Goal: Use online tool/utility: Utilize a website feature to perform a specific function

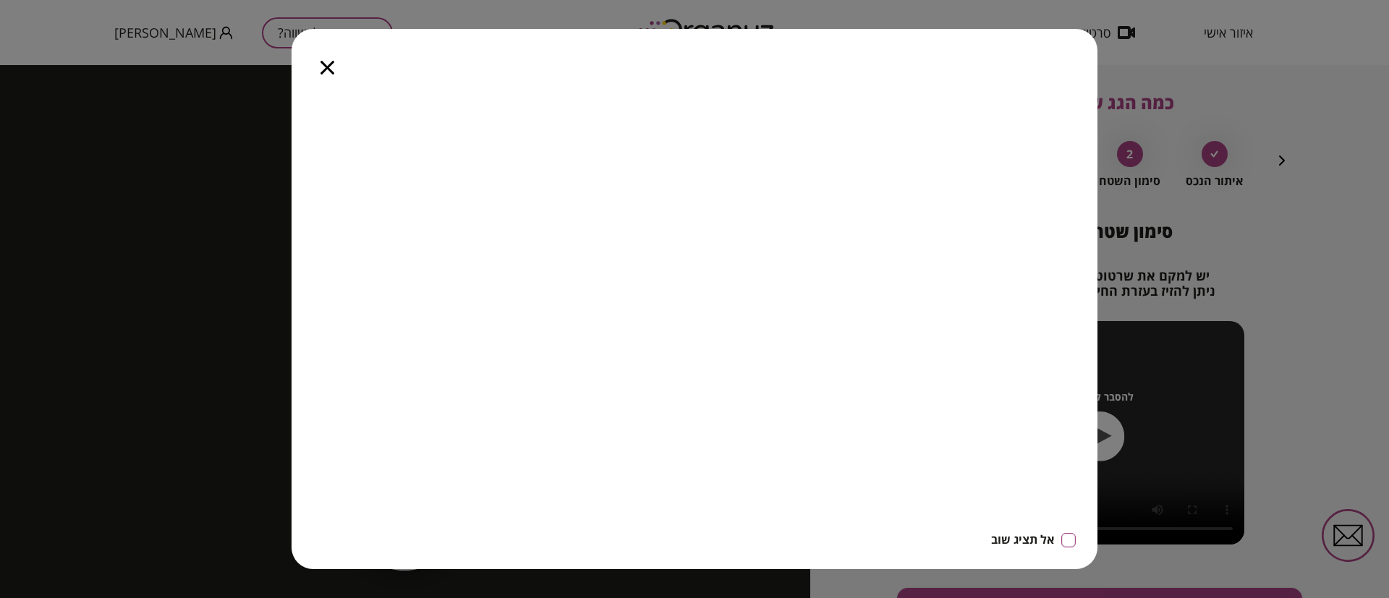
click at [328, 63] on icon "button" at bounding box center [327, 68] width 14 height 14
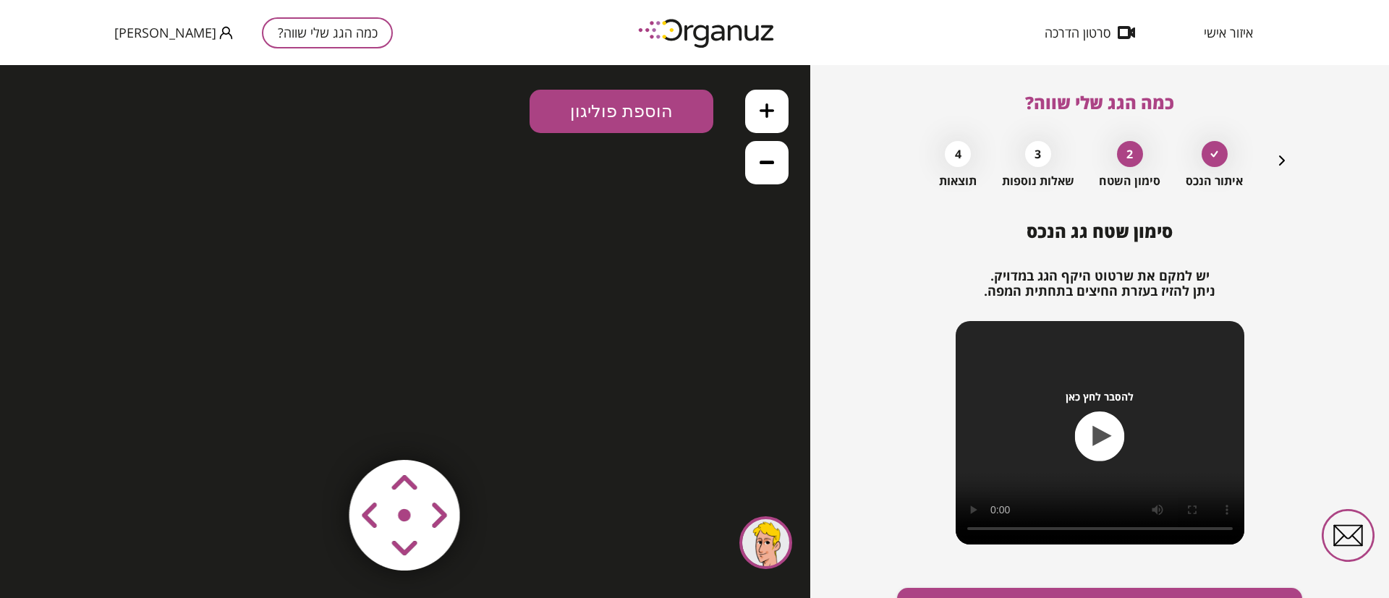
click at [1282, 160] on icon "button" at bounding box center [1282, 161] width 6 height 10
click at [1281, 159] on icon "button" at bounding box center [1282, 161] width 6 height 10
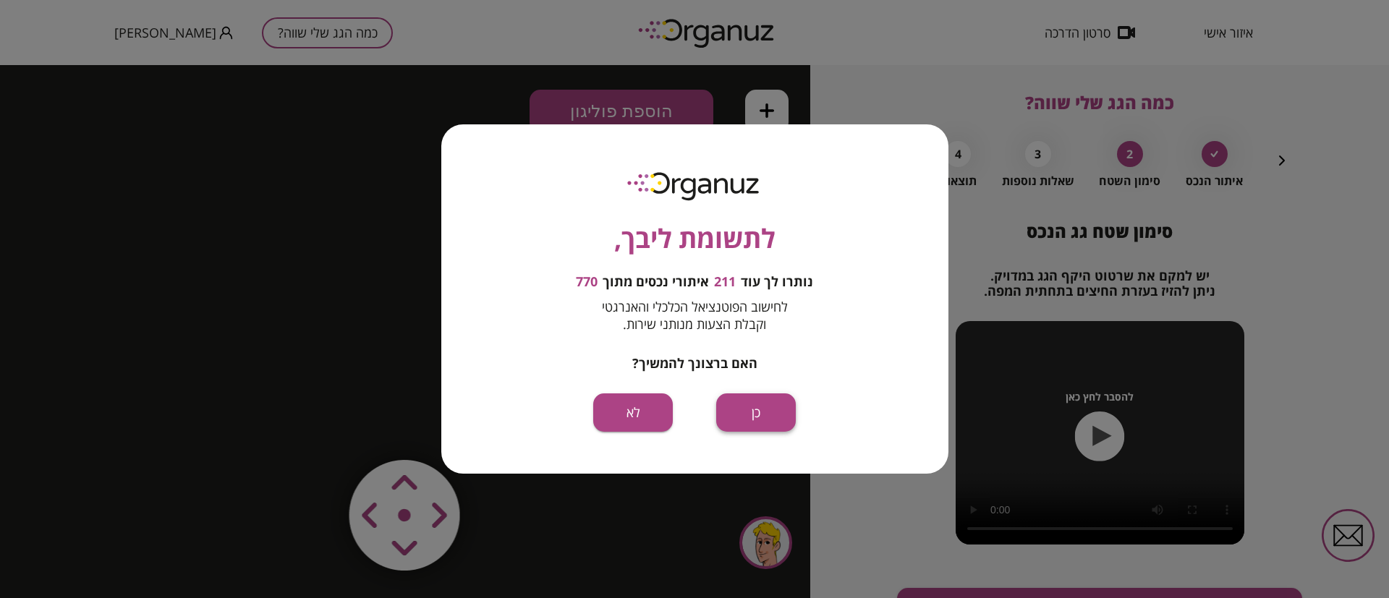
click at [761, 421] on button "כן" at bounding box center [756, 413] width 80 height 38
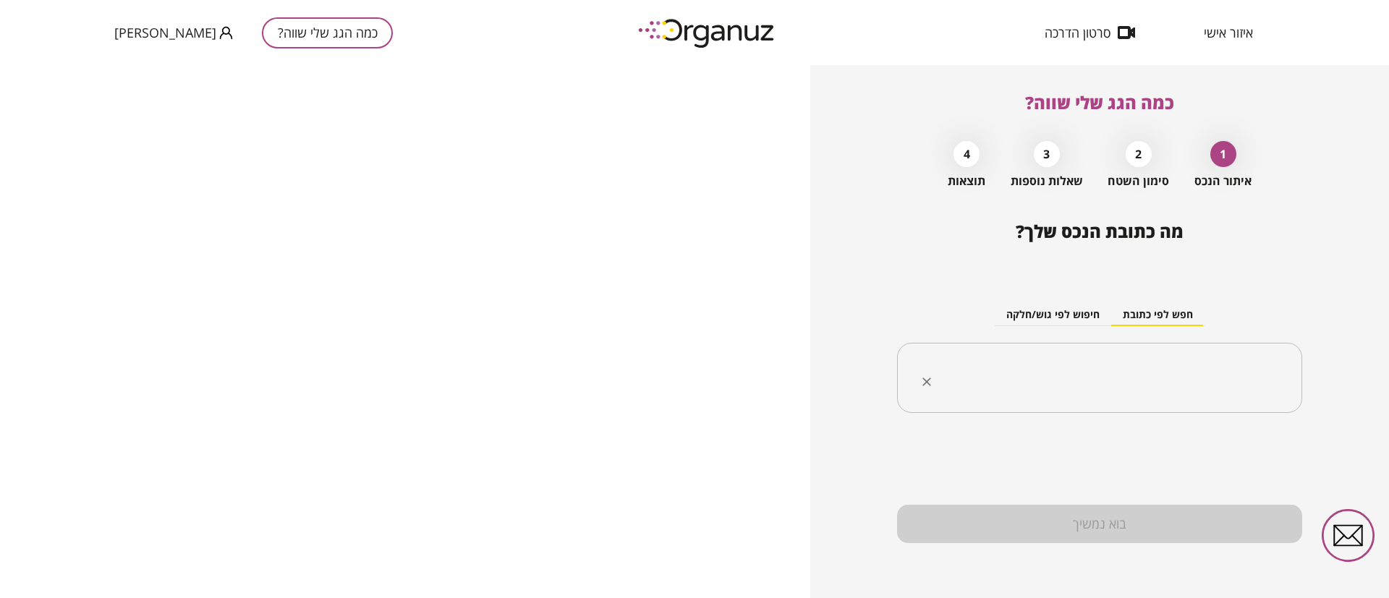
click at [1022, 380] on input "text" at bounding box center [1105, 378] width 360 height 36
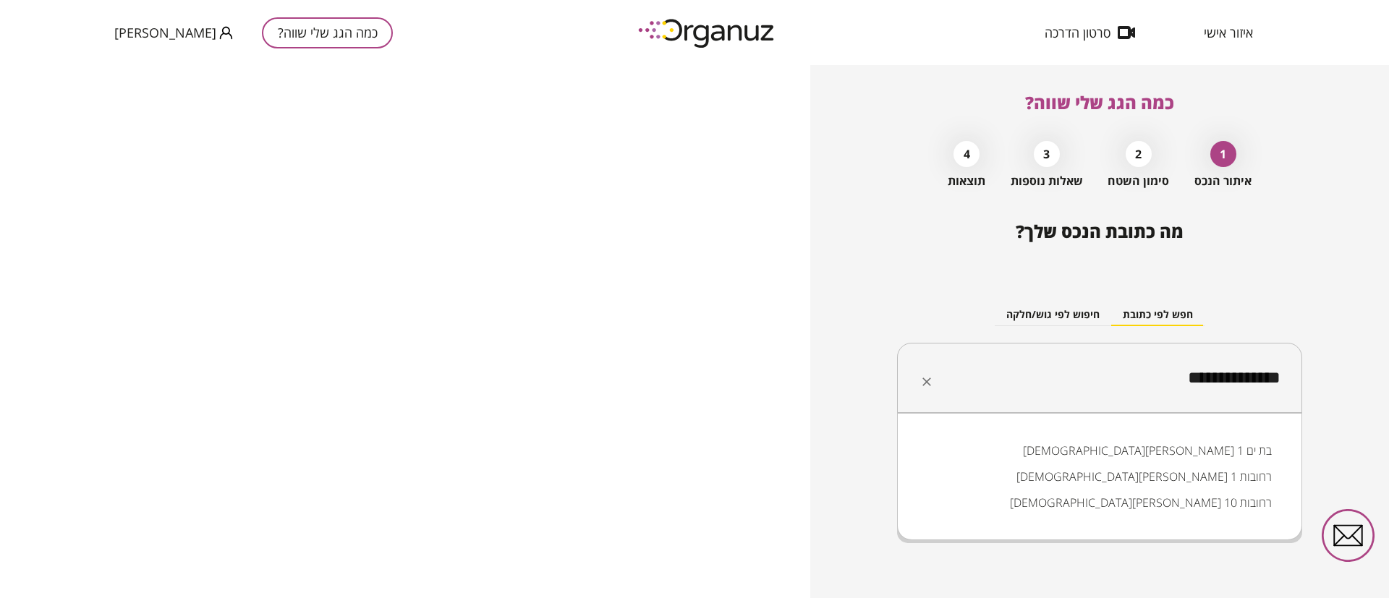
click at [1203, 475] on li "[DEMOGRAPHIC_DATA][PERSON_NAME] 1 רחובות" at bounding box center [1099, 477] width 367 height 26
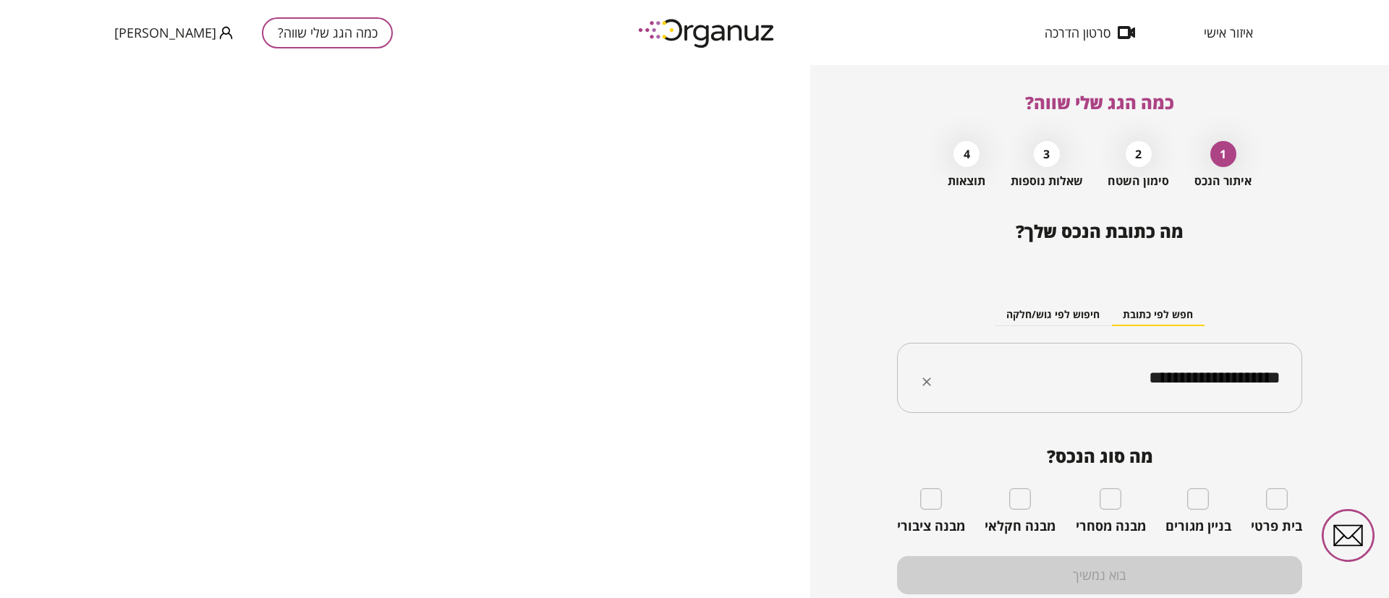
type input "**********"
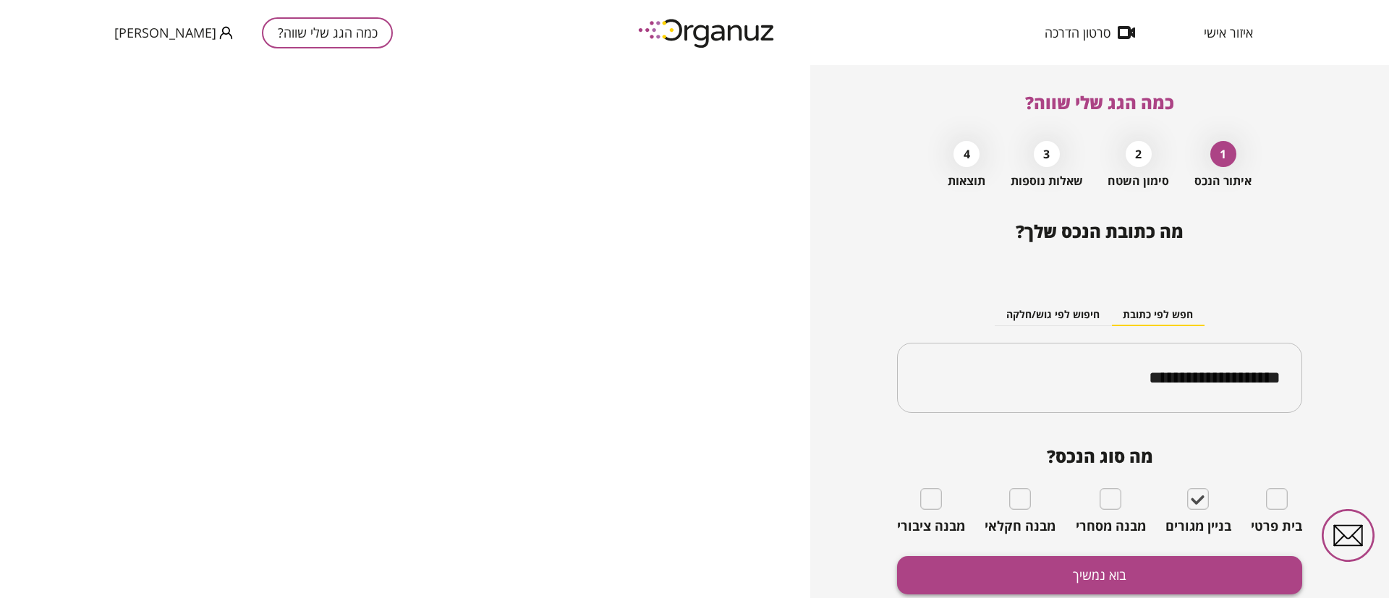
click at [1173, 572] on button "בוא נמשיך" at bounding box center [1099, 575] width 405 height 38
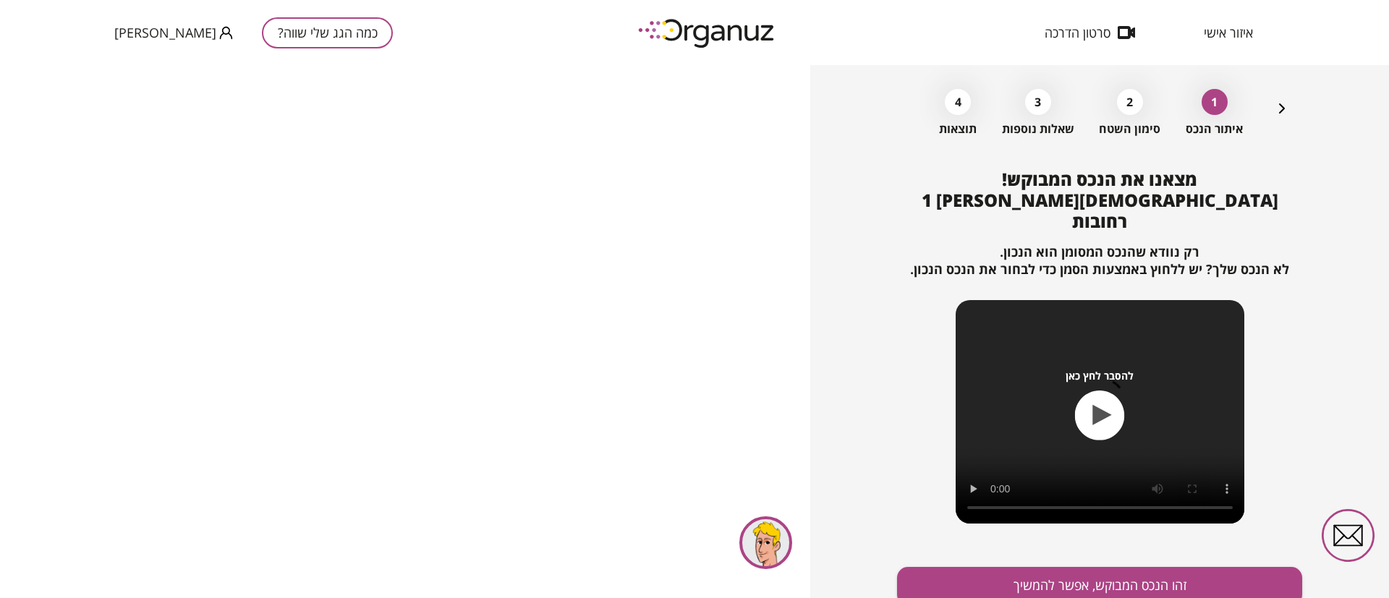
scroll to position [93, 0]
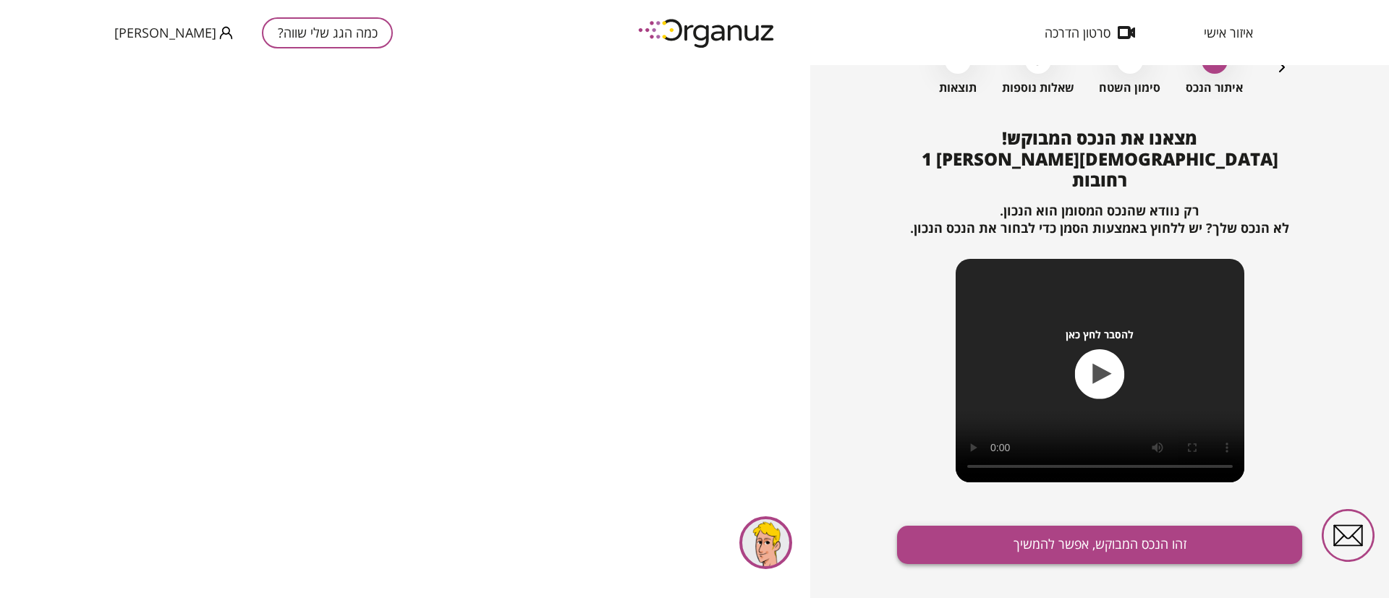
click at [1061, 526] on button "זהו הנכס המבוקש, אפשר להמשיך" at bounding box center [1099, 545] width 405 height 38
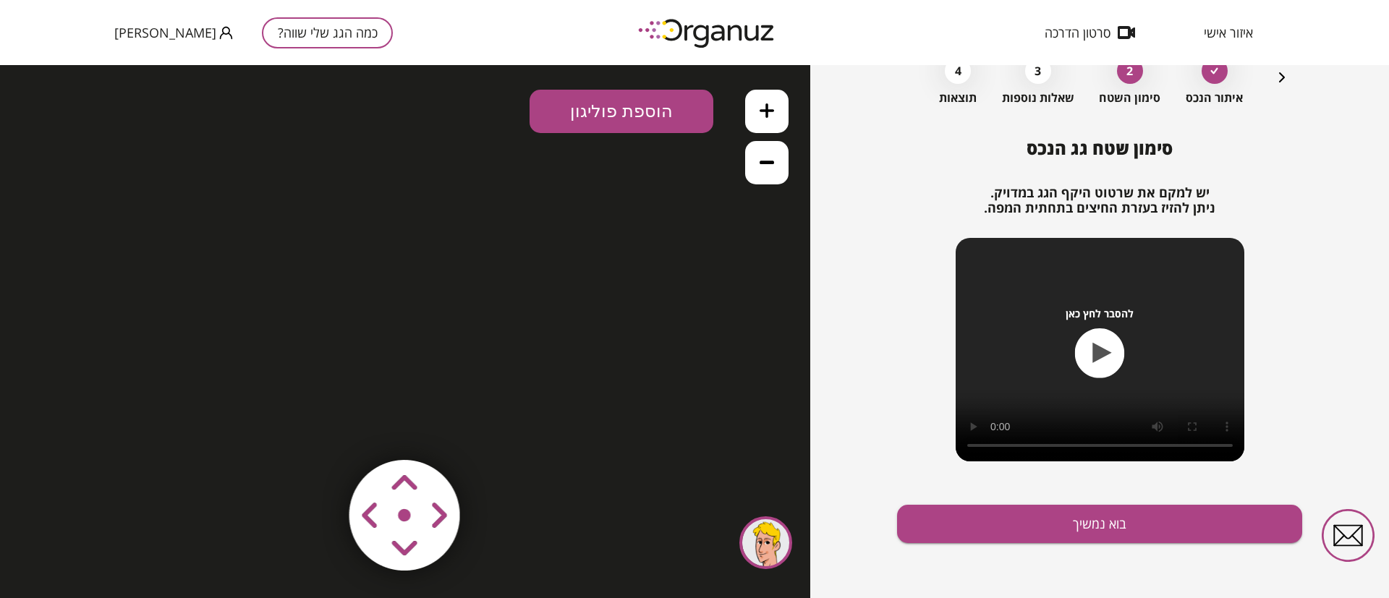
click at [1277, 77] on icon "button" at bounding box center [1281, 77] width 17 height 17
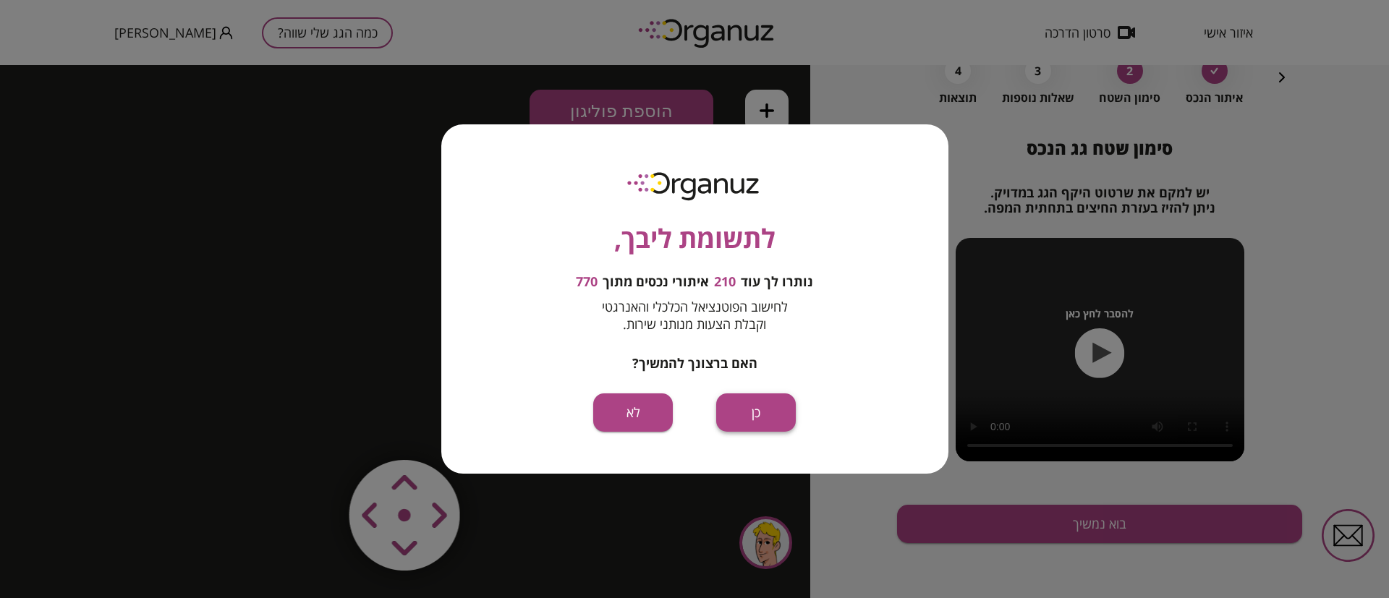
click at [747, 409] on button "כן" at bounding box center [756, 413] width 80 height 38
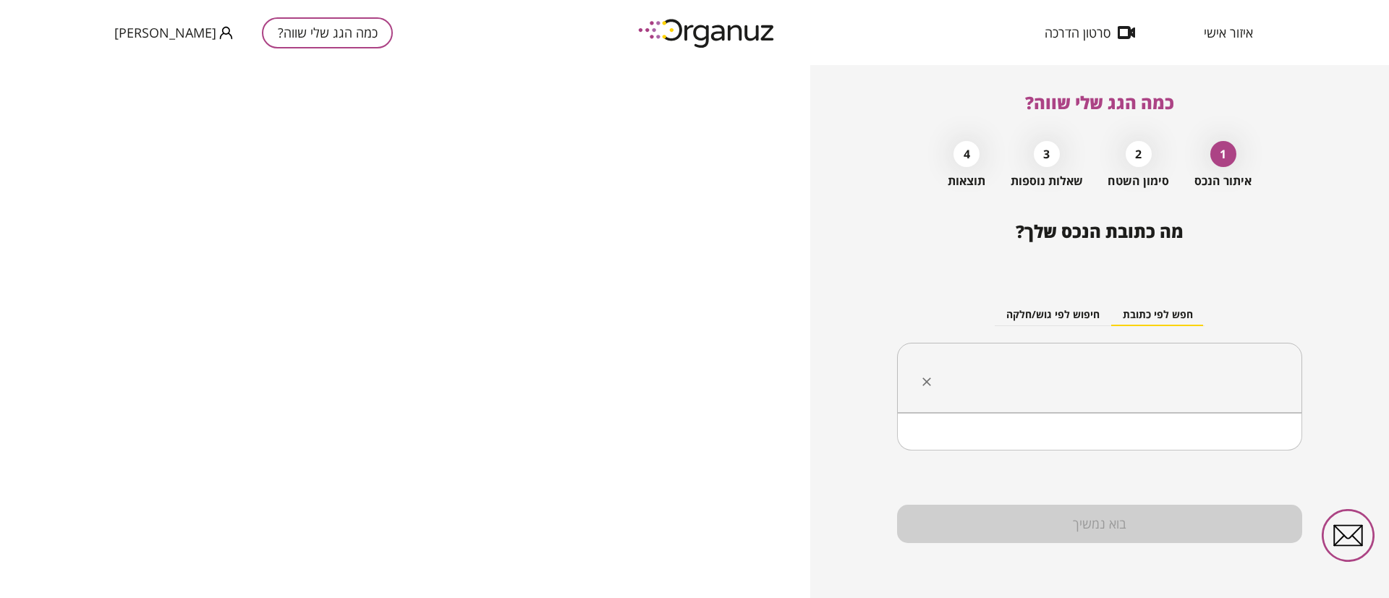
click at [1160, 372] on input "text" at bounding box center [1105, 378] width 360 height 36
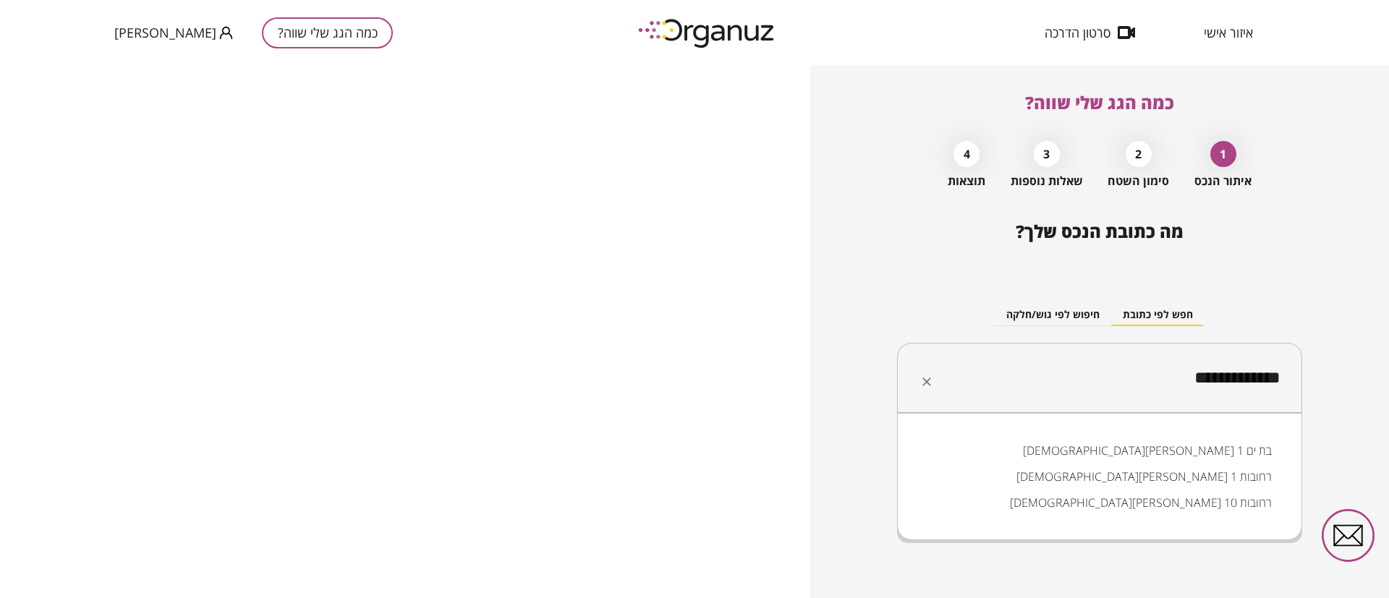
click at [1205, 476] on li "[DEMOGRAPHIC_DATA][PERSON_NAME] 1 רחובות" at bounding box center [1099, 477] width 367 height 26
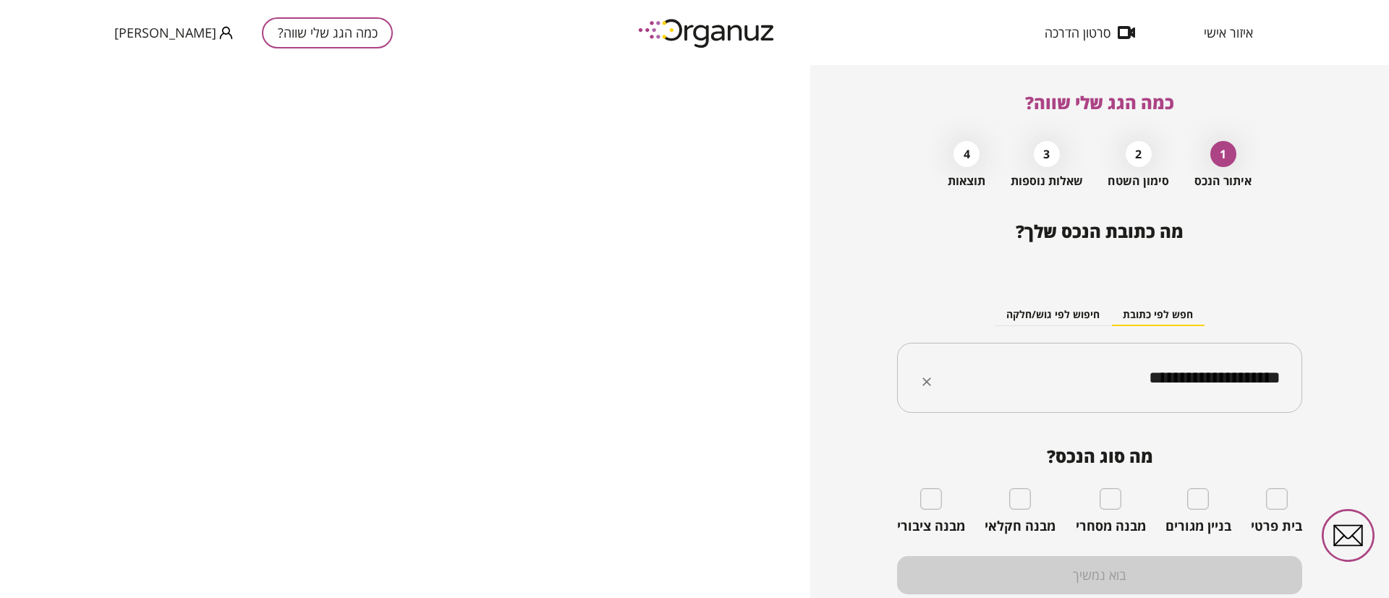
type input "**********"
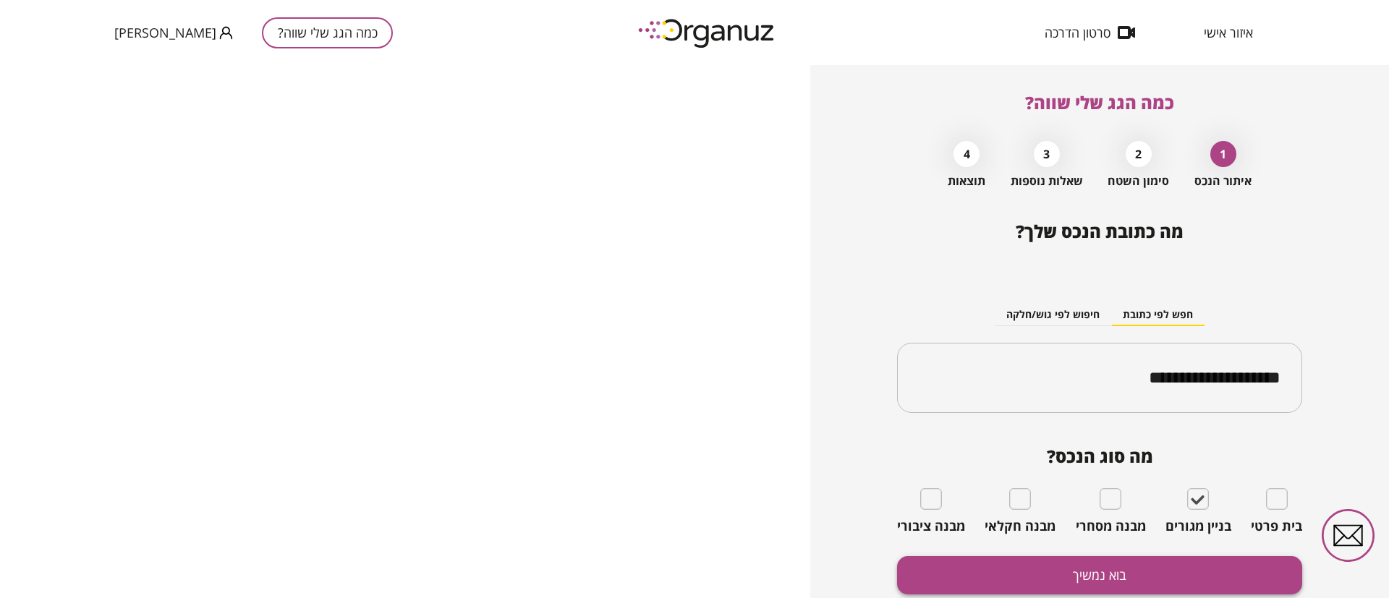
click at [1182, 566] on button "בוא נמשיך" at bounding box center [1099, 575] width 405 height 38
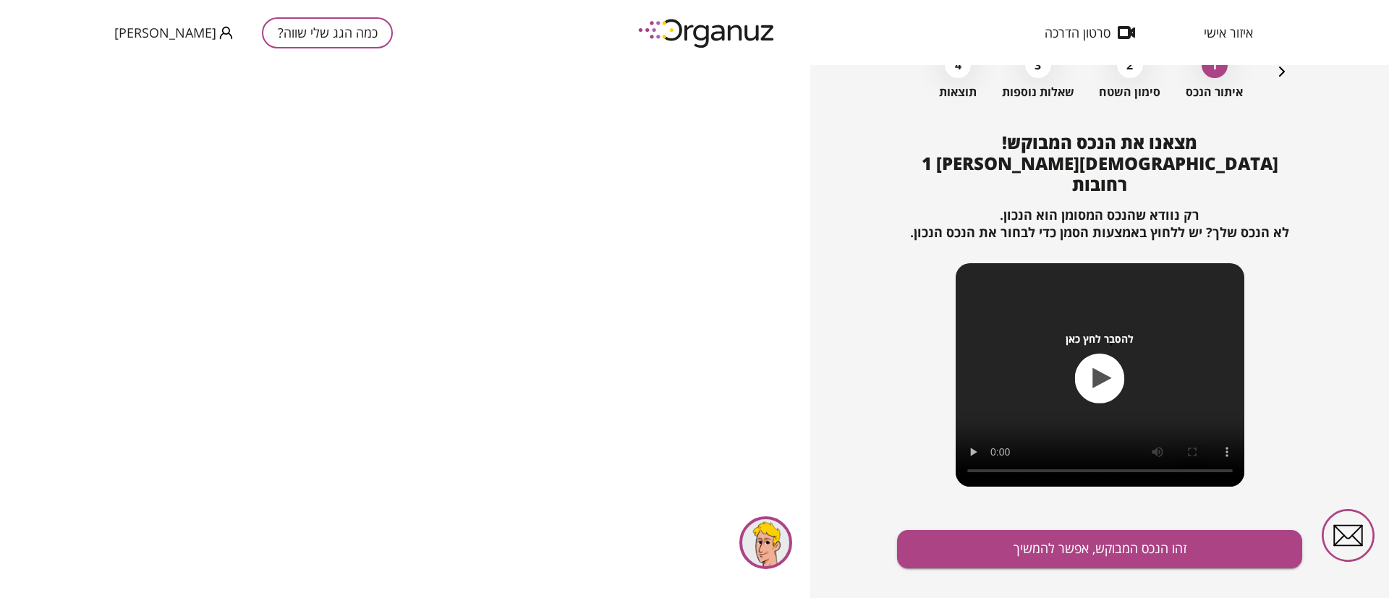
scroll to position [93, 0]
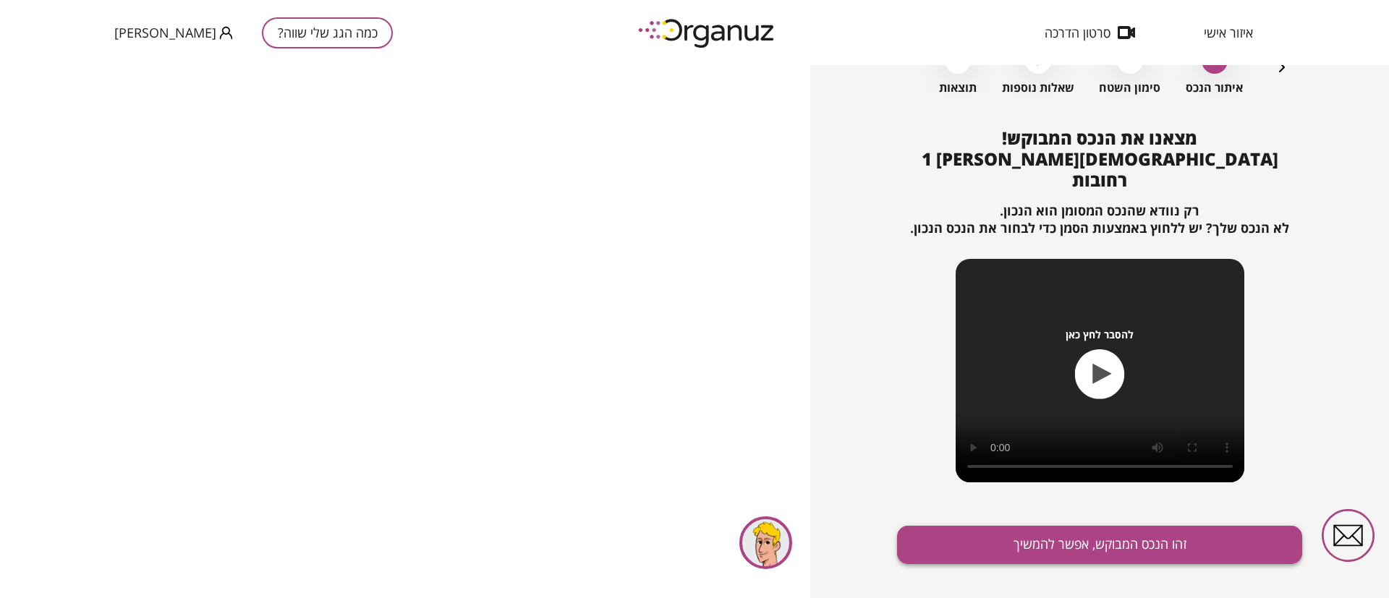
click at [1071, 526] on button "זהו הנכס המבוקש, אפשר להמשיך" at bounding box center [1099, 545] width 405 height 38
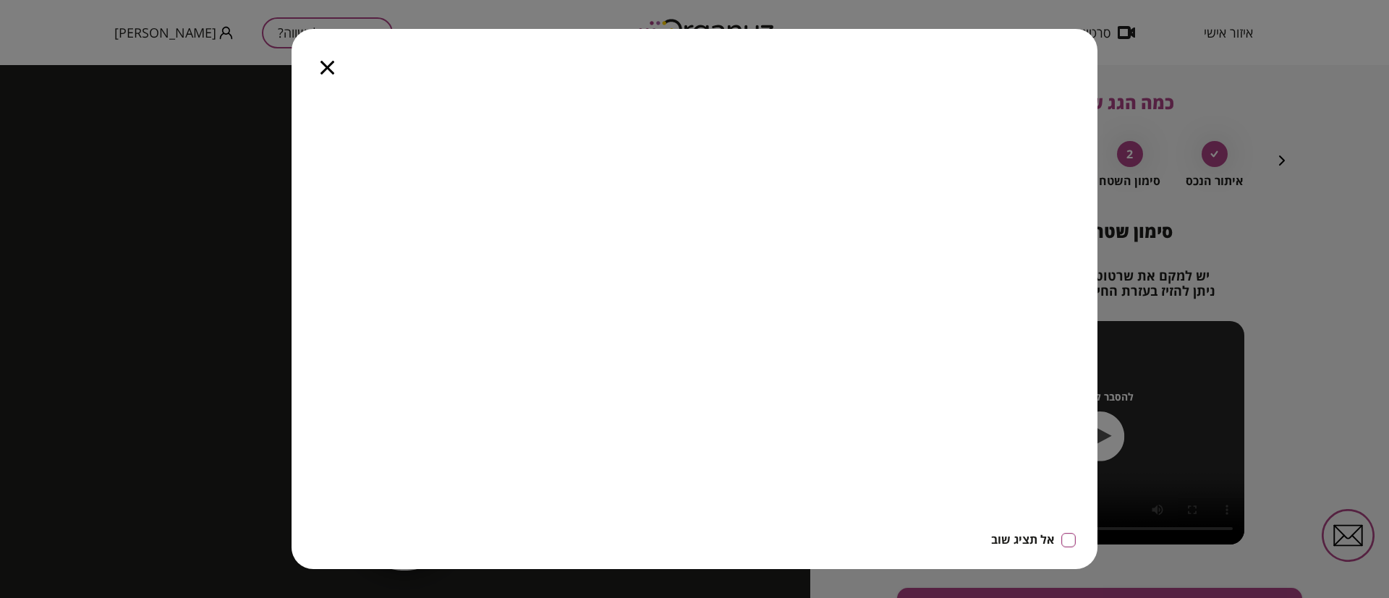
click at [329, 66] on icon "button" at bounding box center [327, 68] width 14 height 14
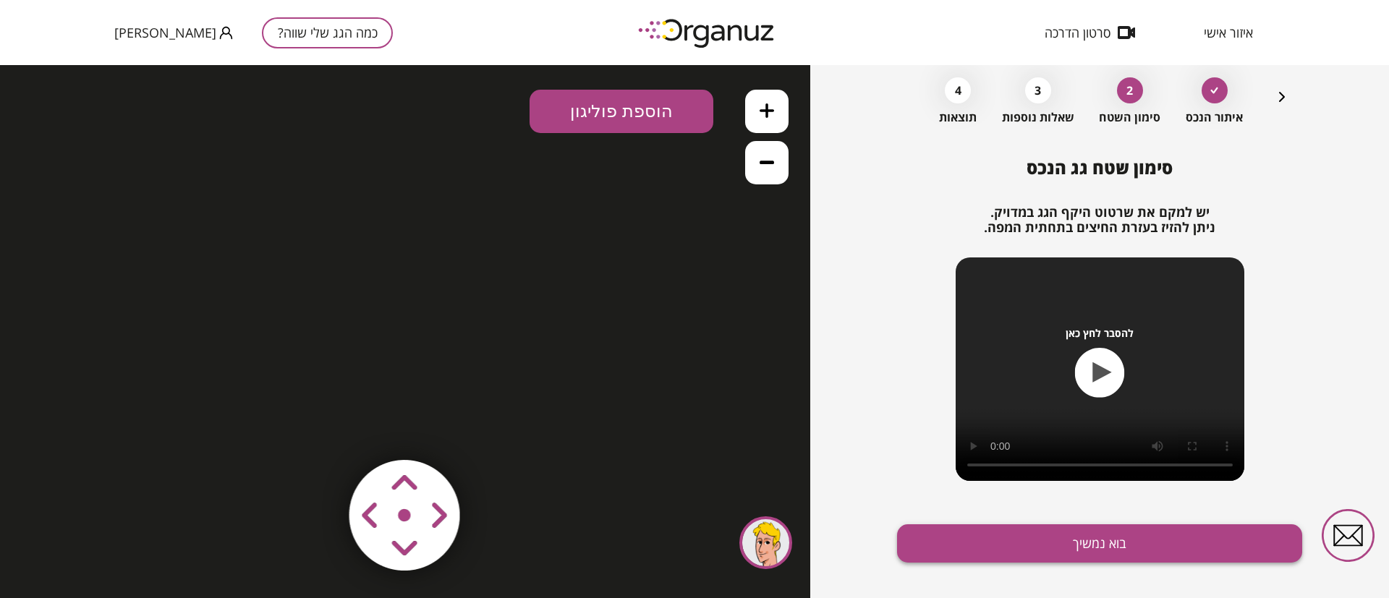
scroll to position [83, 0]
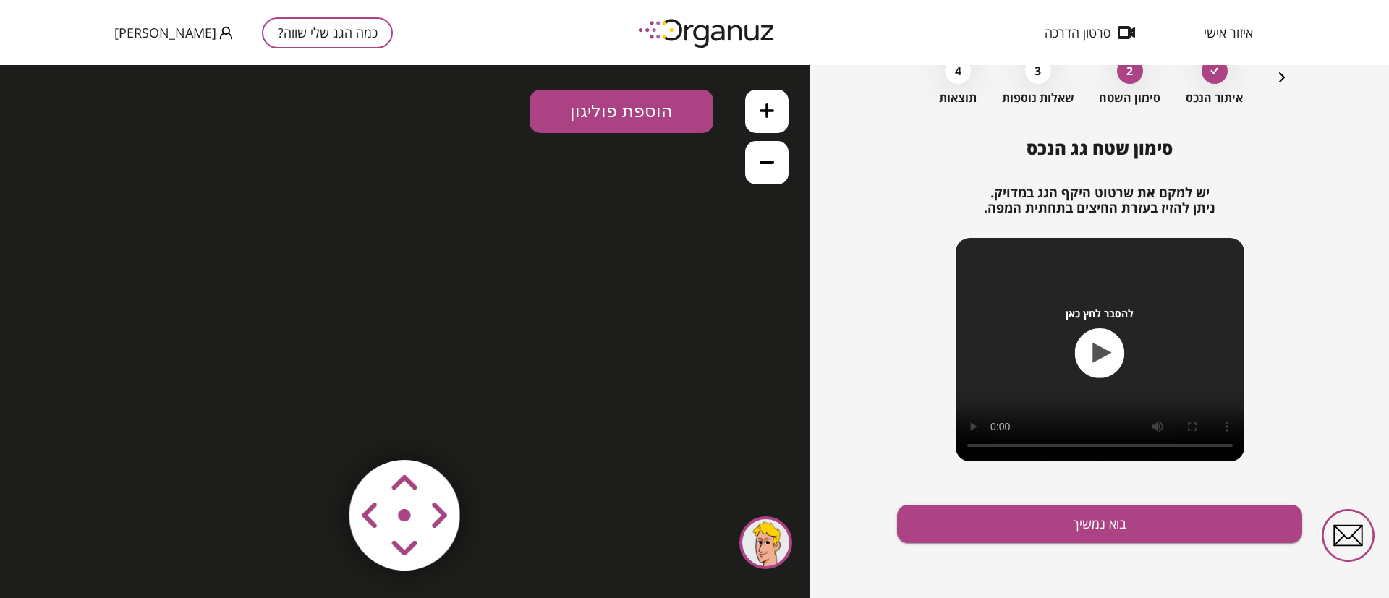
click at [1284, 76] on icon "button" at bounding box center [1281, 77] width 17 height 17
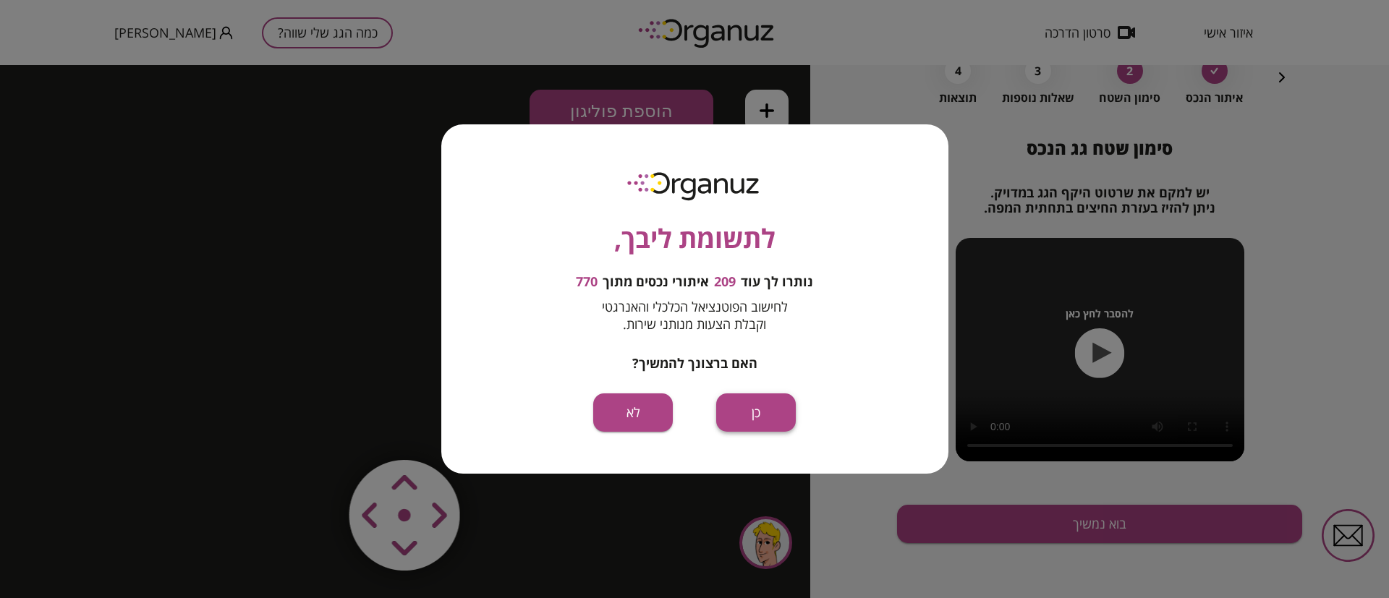
click at [768, 409] on button "כן" at bounding box center [756, 413] width 80 height 38
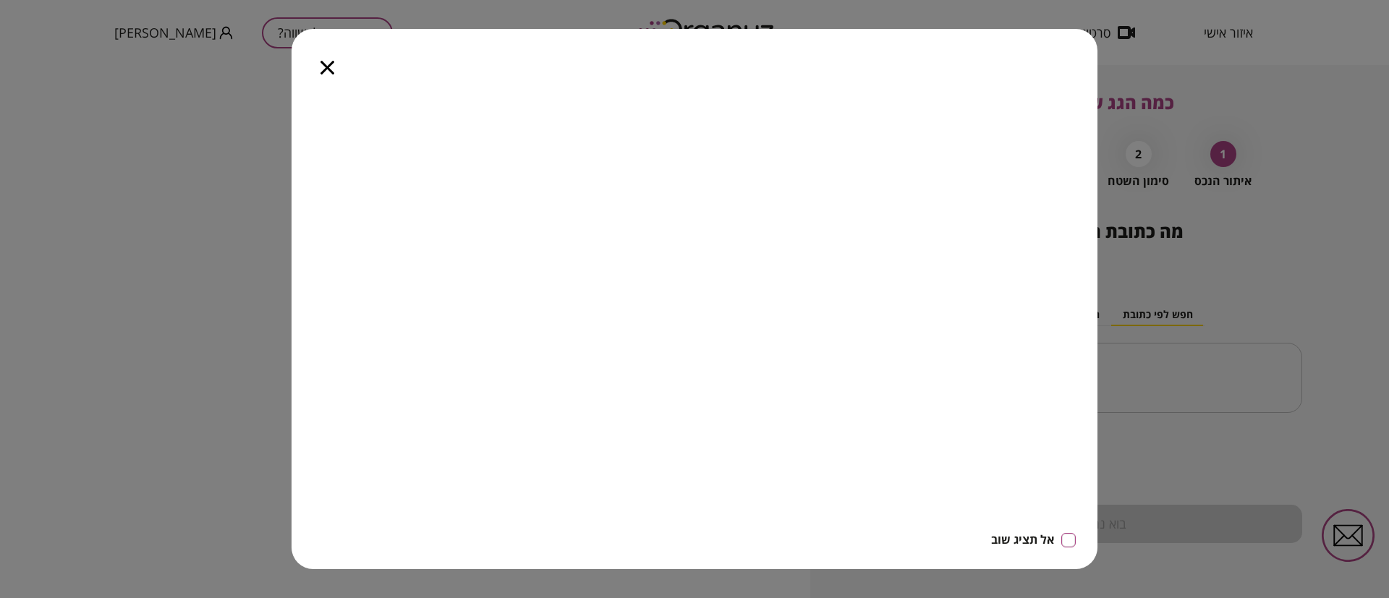
click at [328, 67] on icon "button" at bounding box center [327, 68] width 14 height 14
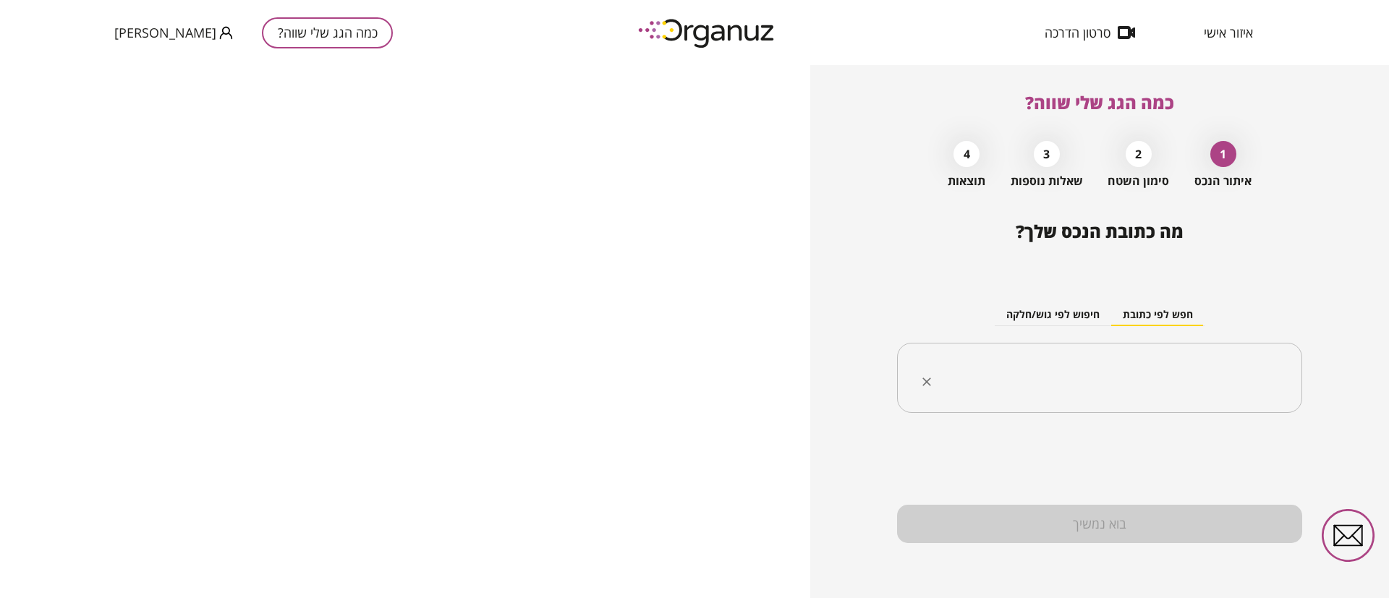
click at [1002, 369] on input "text" at bounding box center [1105, 378] width 360 height 36
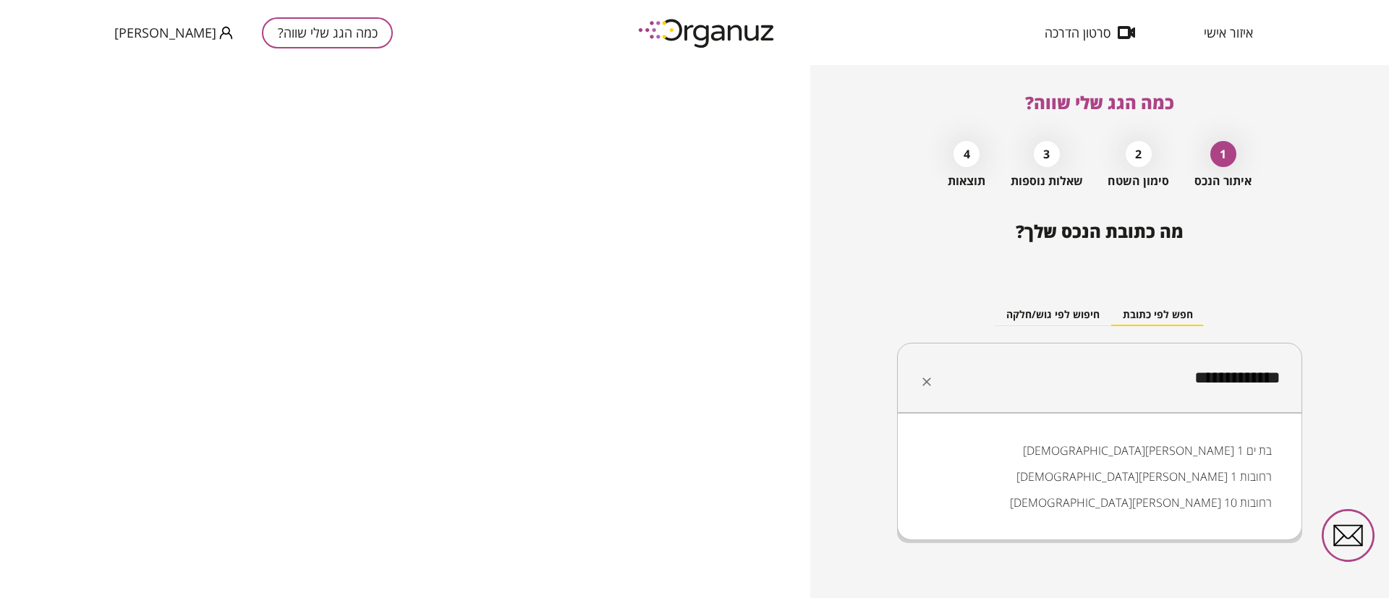
click at [1230, 477] on li "[DEMOGRAPHIC_DATA][PERSON_NAME] 1 רחובות" at bounding box center [1099, 477] width 367 height 26
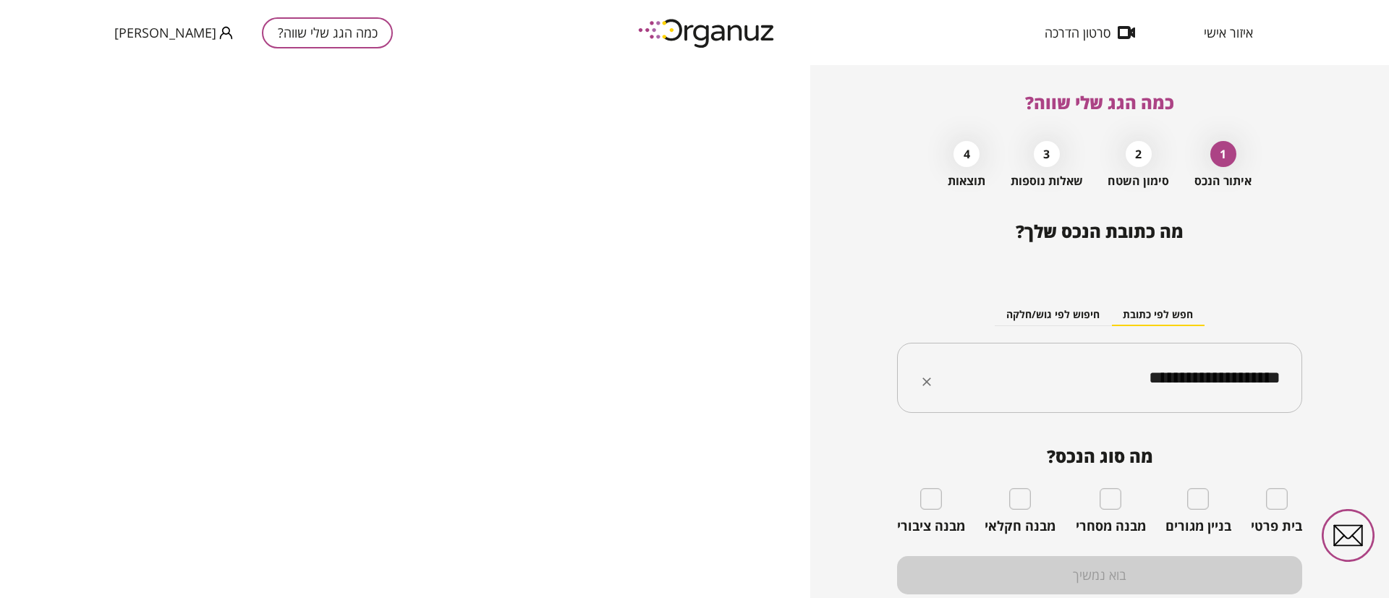
type input "**********"
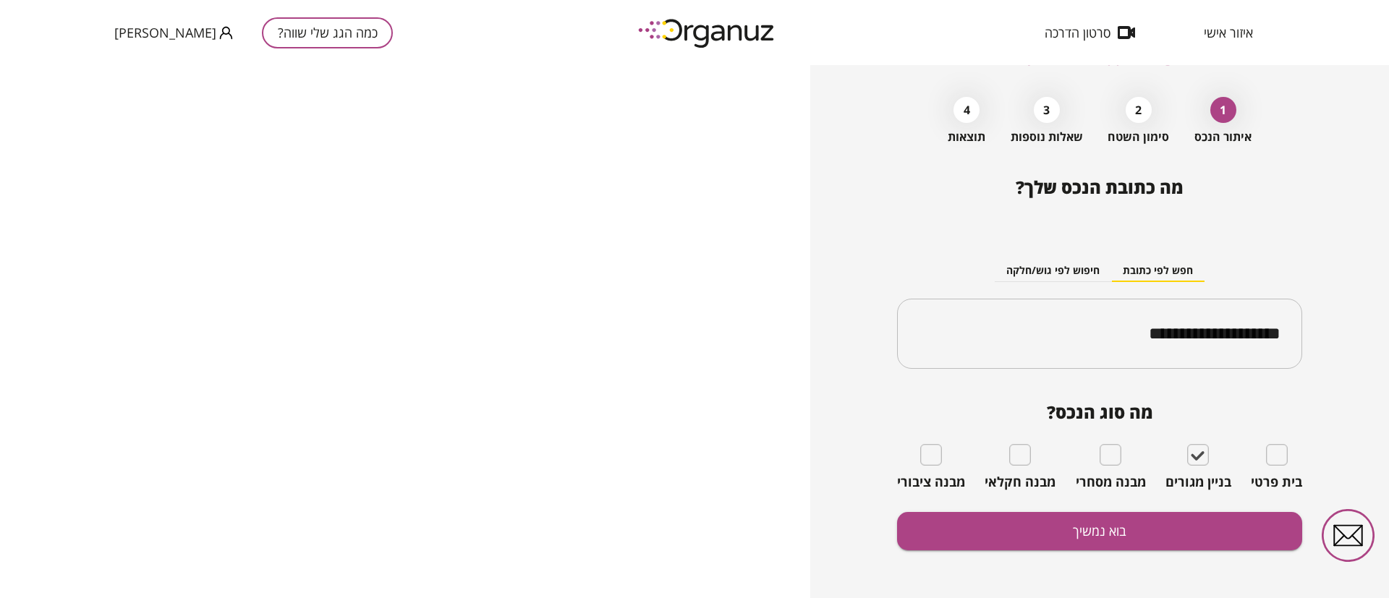
scroll to position [51, 0]
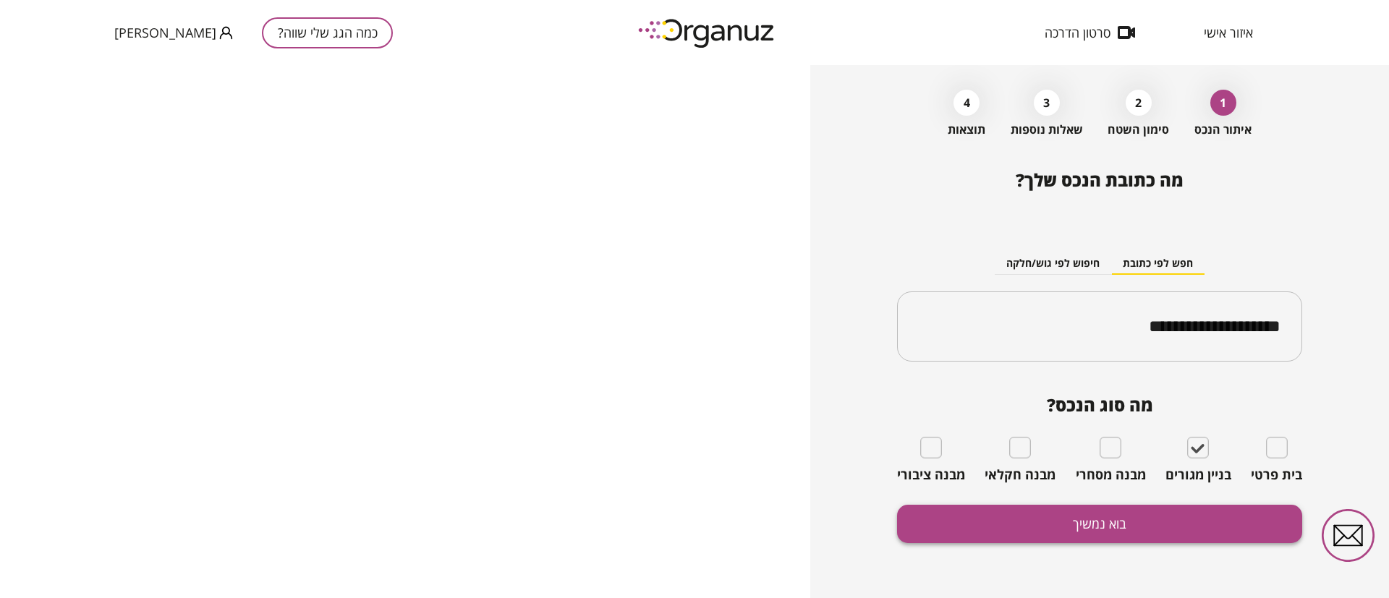
click at [1191, 516] on button "בוא נמשיך" at bounding box center [1099, 524] width 405 height 38
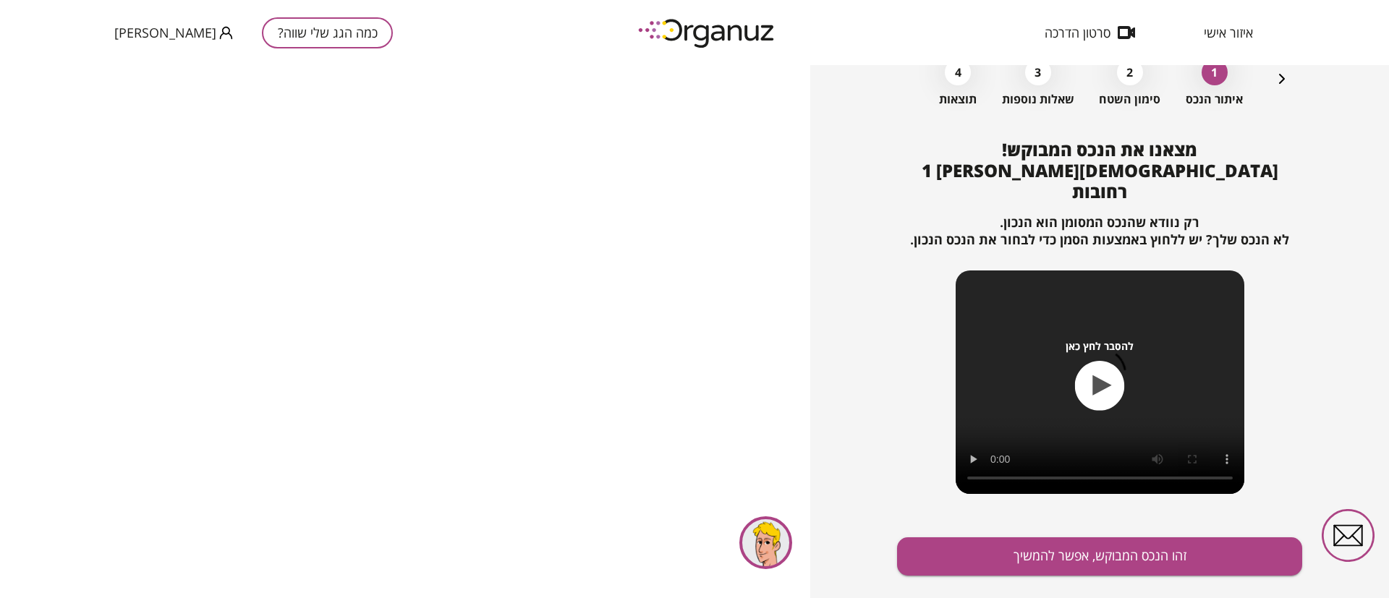
scroll to position [93, 0]
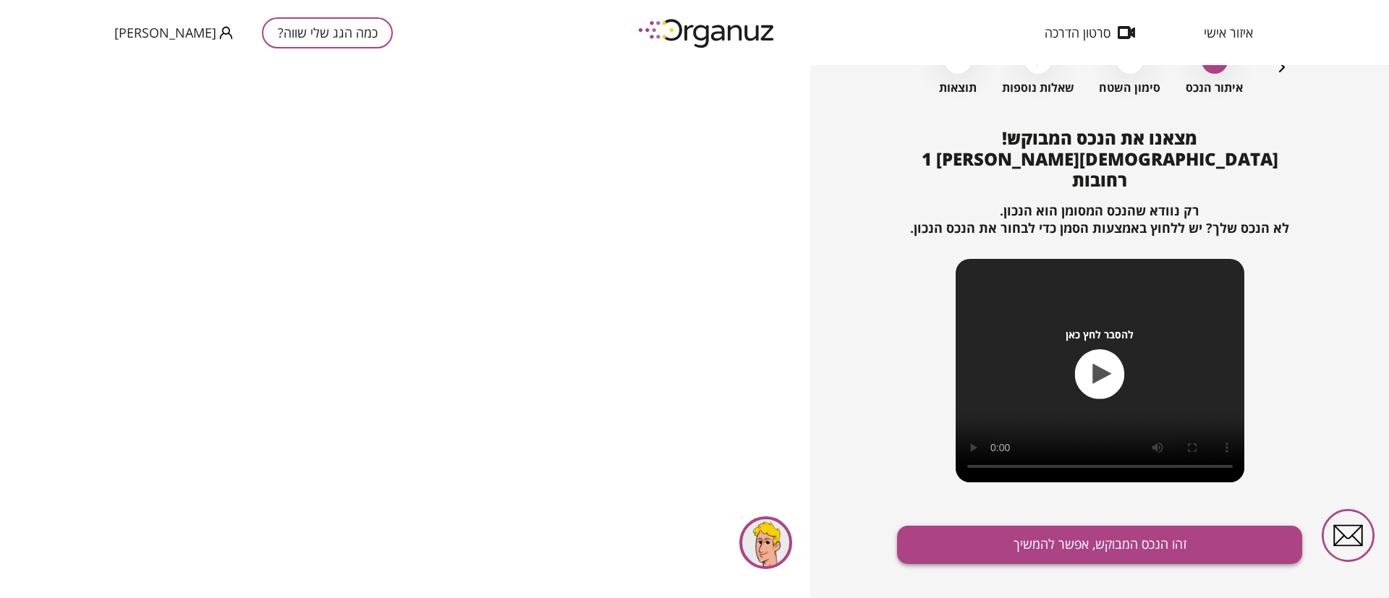
click at [1043, 526] on button "זהו הנכס המבוקש, אפשר להמשיך" at bounding box center [1099, 545] width 405 height 38
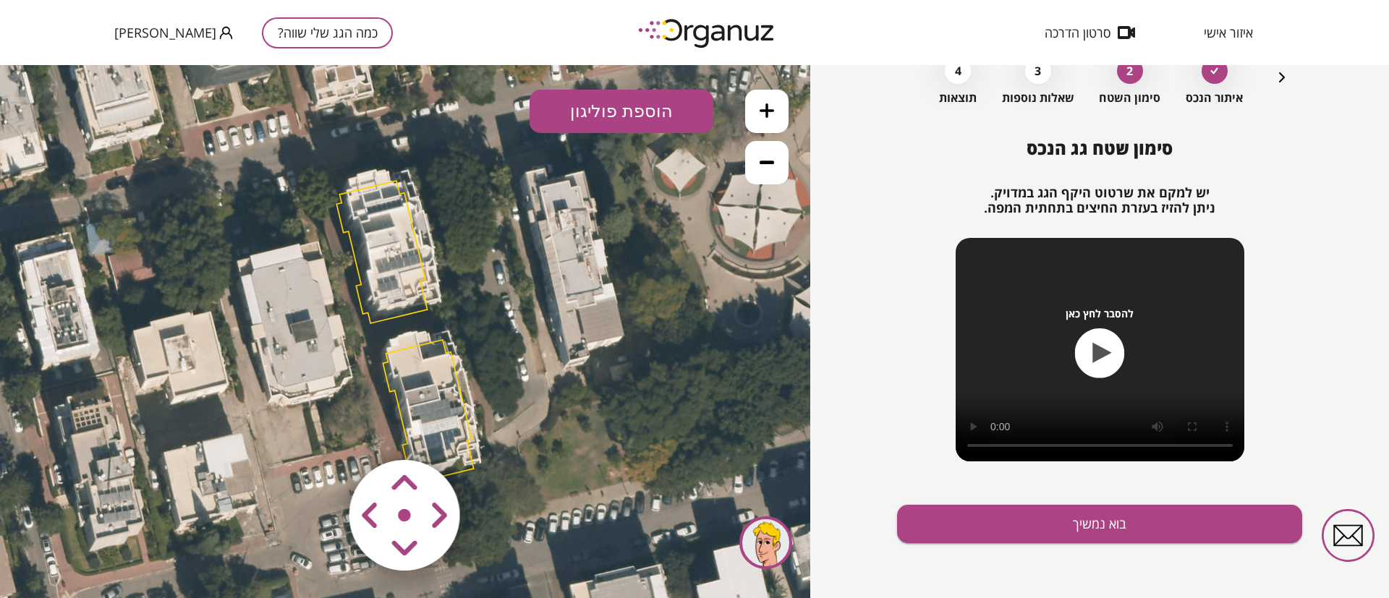
click at [766, 101] on button at bounding box center [766, 111] width 43 height 43
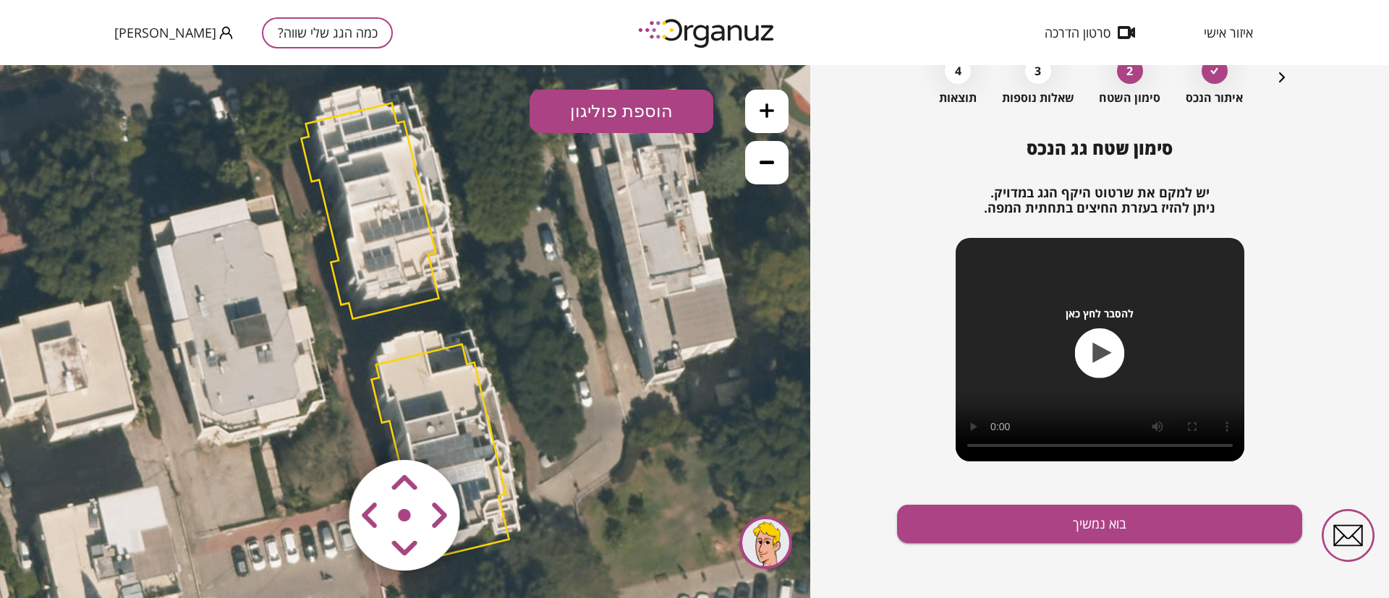
click at [357, 147] on polygon at bounding box center [369, 211] width 137 height 216
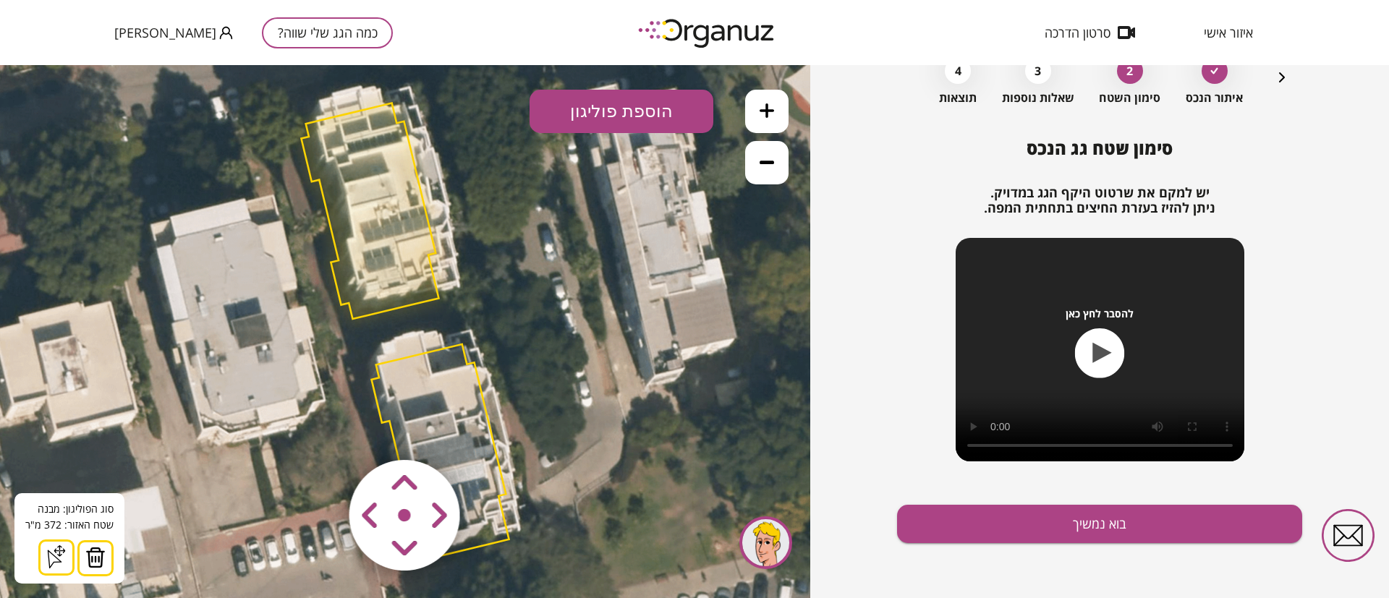
click at [90, 552] on img at bounding box center [95, 558] width 20 height 22
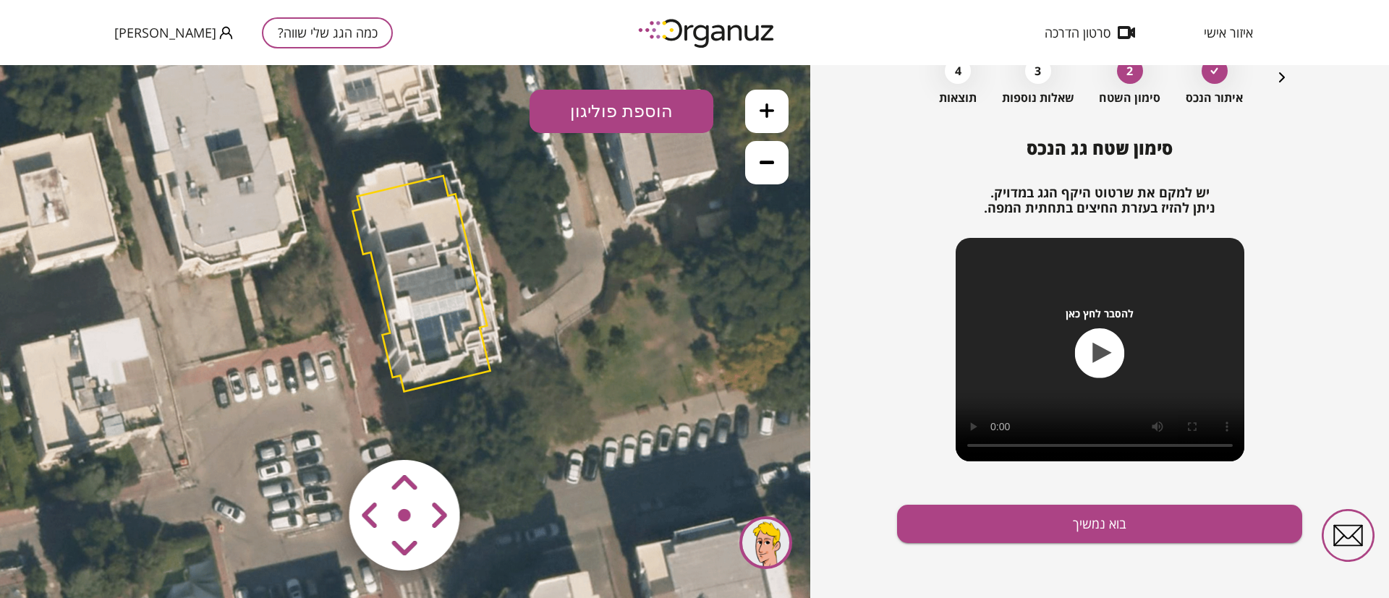
drag, startPoint x: 190, startPoint y: 327, endPoint x: 181, endPoint y: 250, distance: 77.2
click at [181, 250] on icon at bounding box center [386, 162] width 1389 height 1389
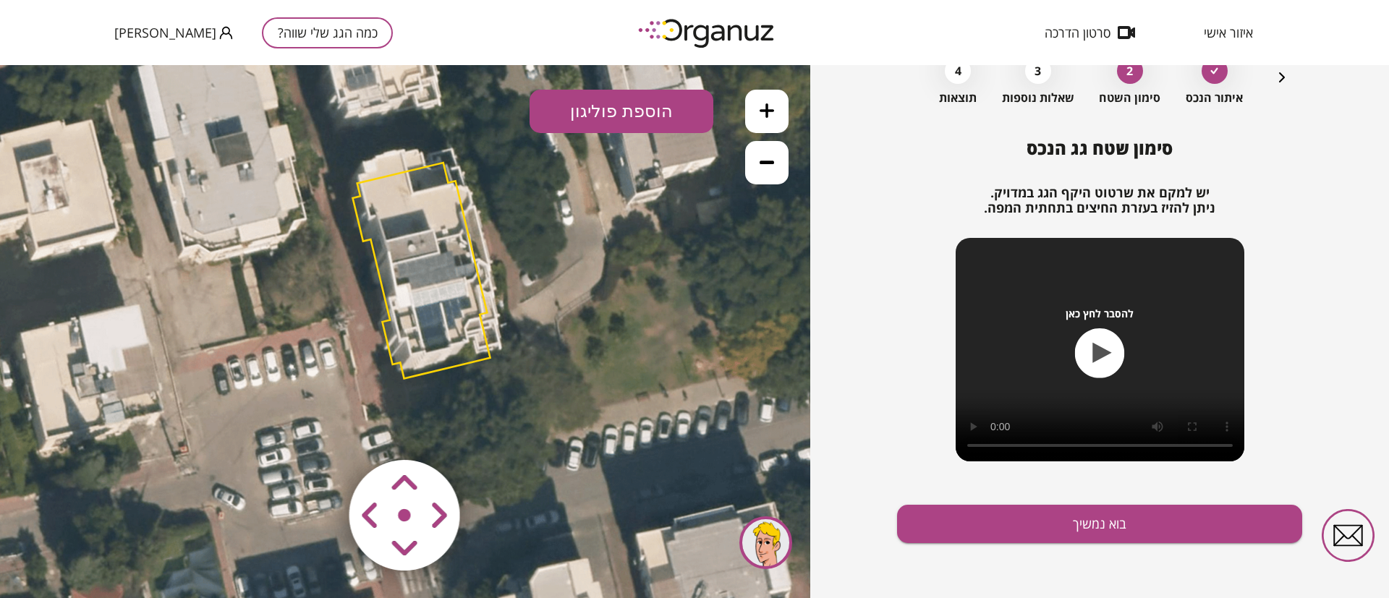
click at [412, 191] on polygon at bounding box center [421, 271] width 137 height 216
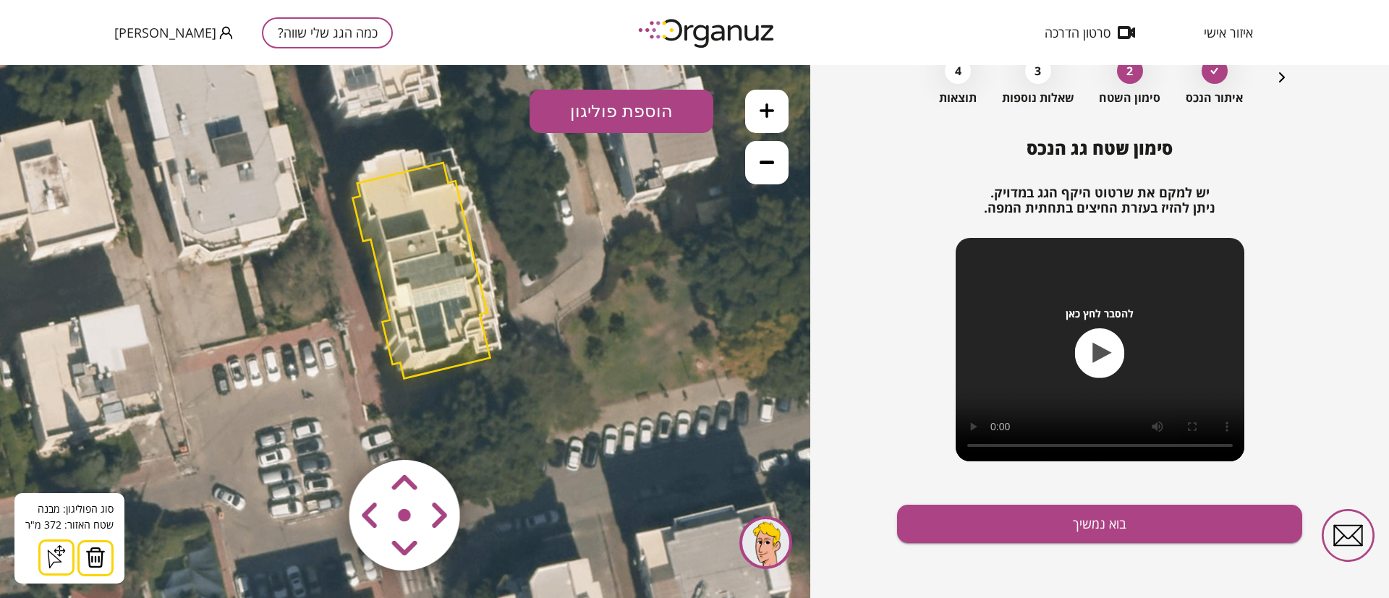
click at [97, 551] on img at bounding box center [95, 558] width 20 height 22
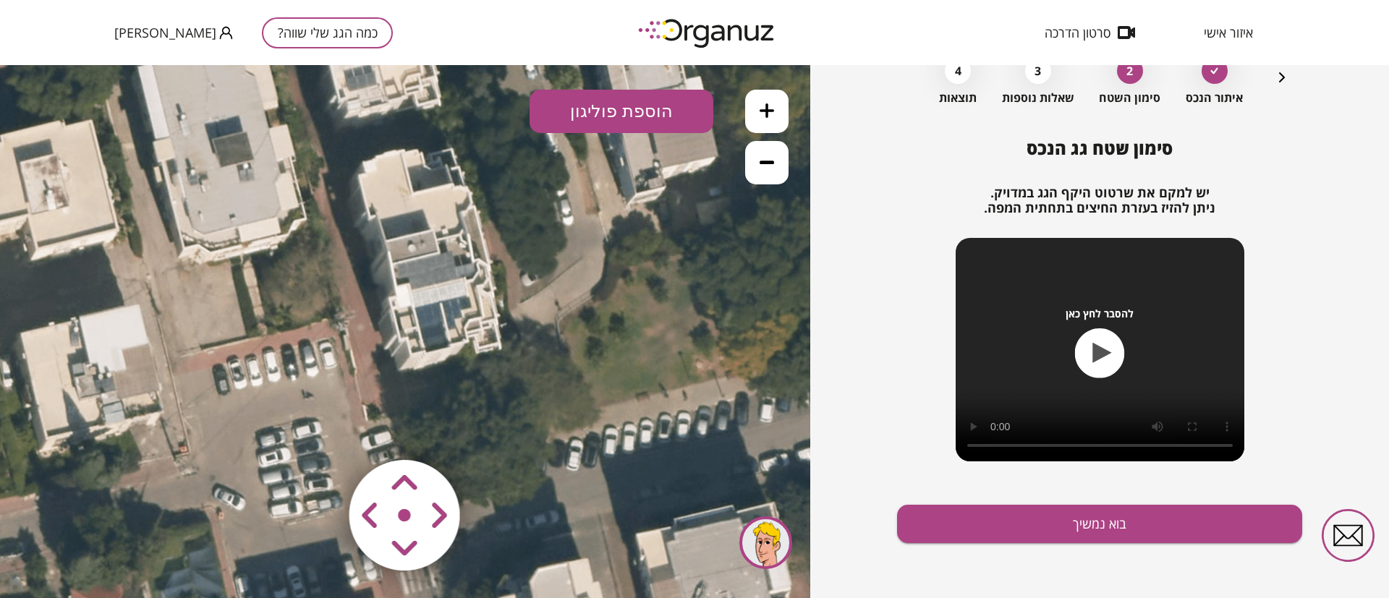
drag, startPoint x: 267, startPoint y: 318, endPoint x: 249, endPoint y: 425, distance: 107.9
click at [249, 425] on icon at bounding box center [386, 149] width 1389 height 1389
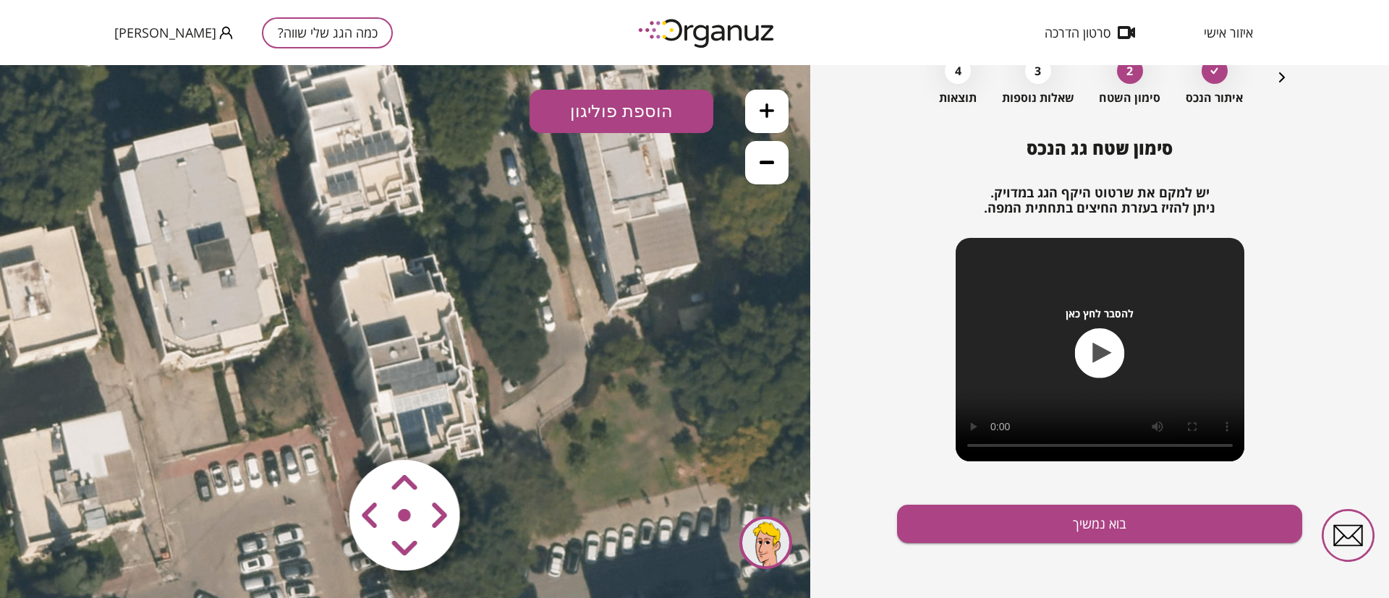
click at [765, 99] on button at bounding box center [766, 111] width 43 height 43
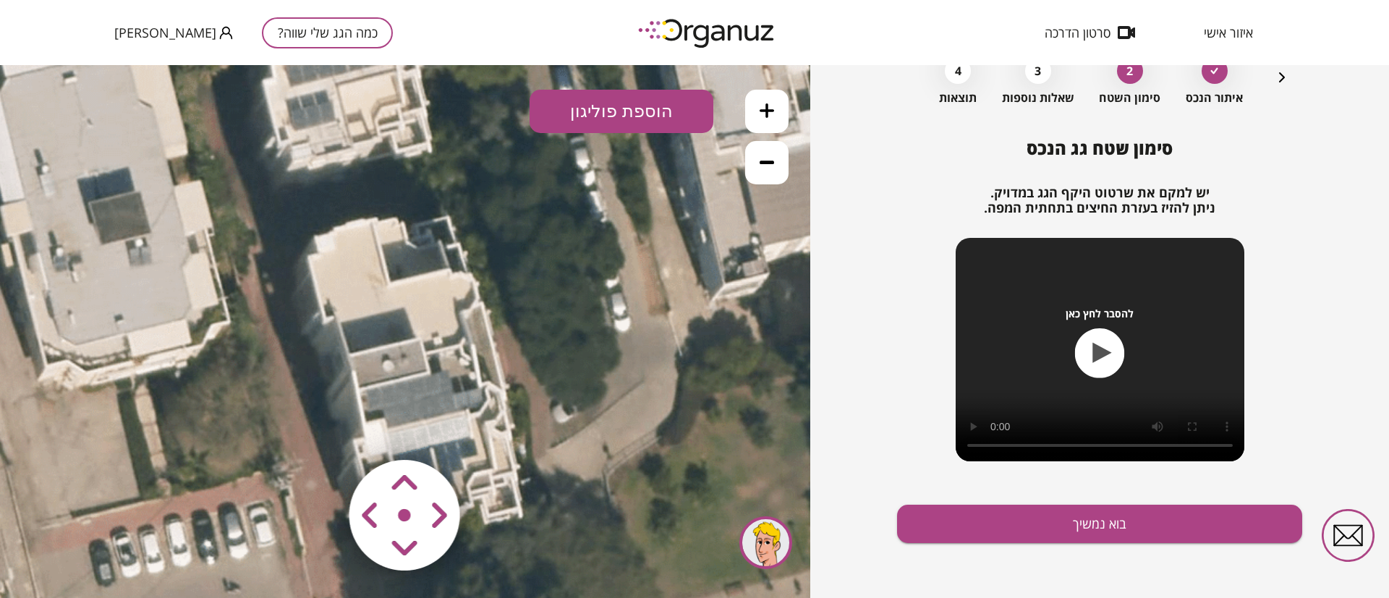
click at [765, 103] on icon at bounding box center [767, 110] width 14 height 14
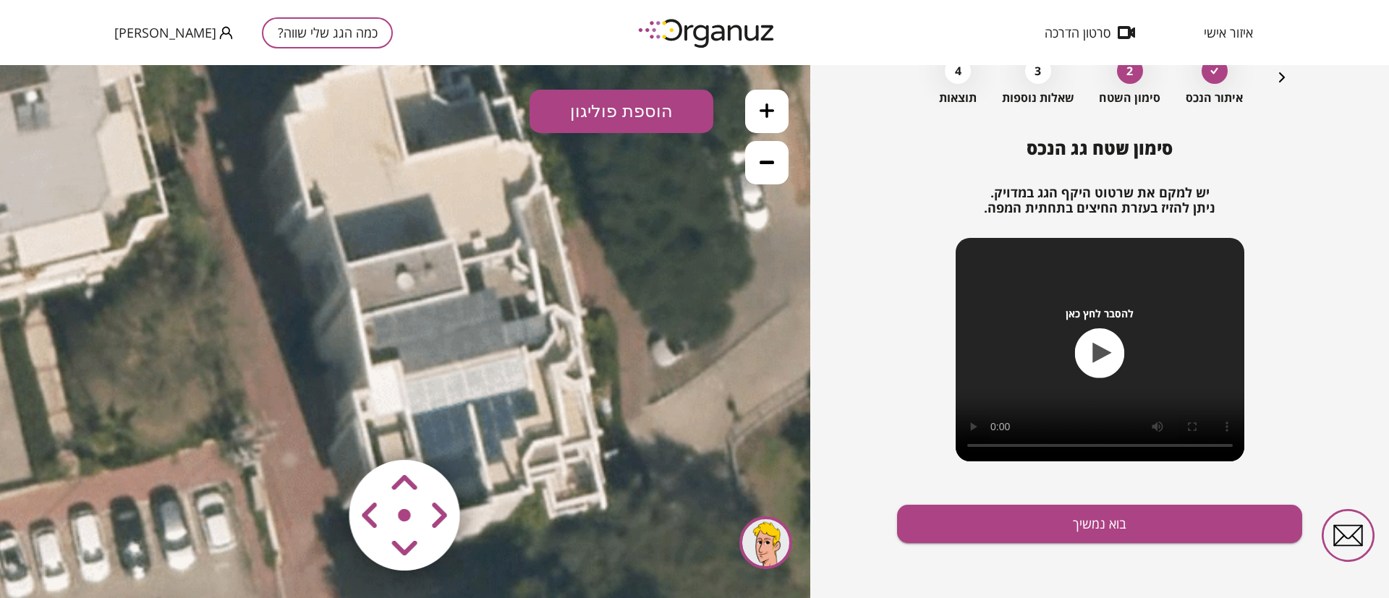
drag, startPoint x: 519, startPoint y: 386, endPoint x: 544, endPoint y: 286, distance: 102.8
click at [544, 286] on icon at bounding box center [347, 57] width 3125 height 3125
click at [629, 120] on button "הוספת פוליגון" at bounding box center [622, 111] width 184 height 43
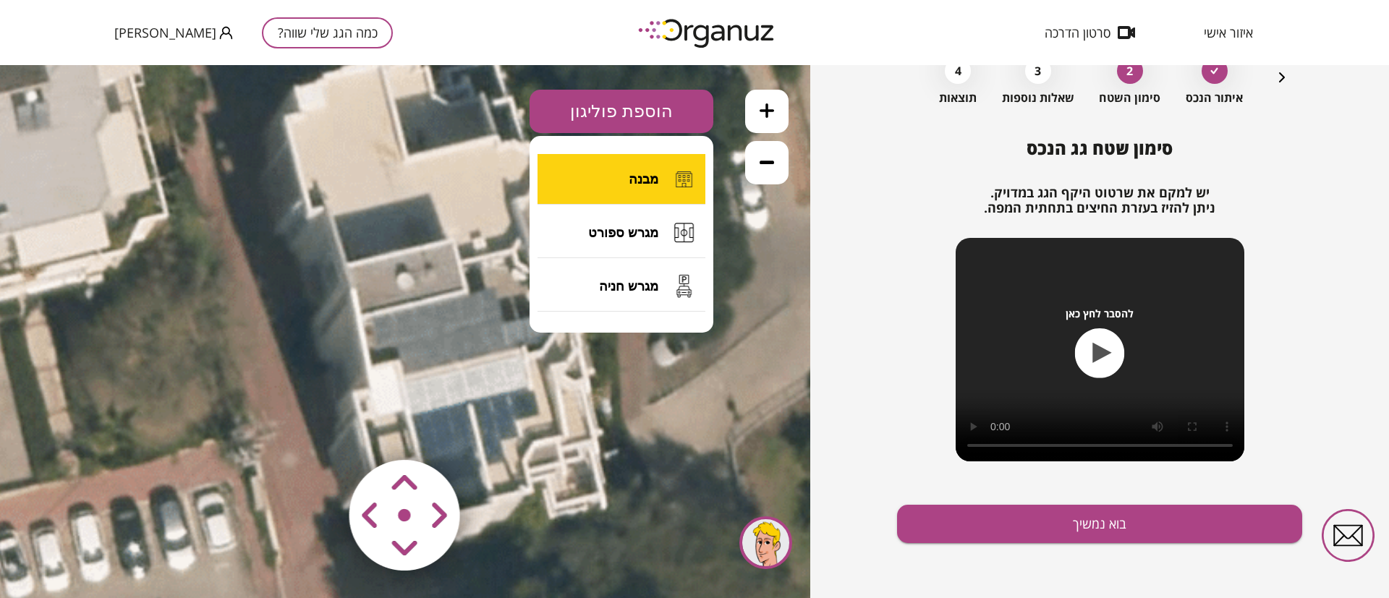
click at [657, 169] on button "מבנה" at bounding box center [621, 179] width 168 height 51
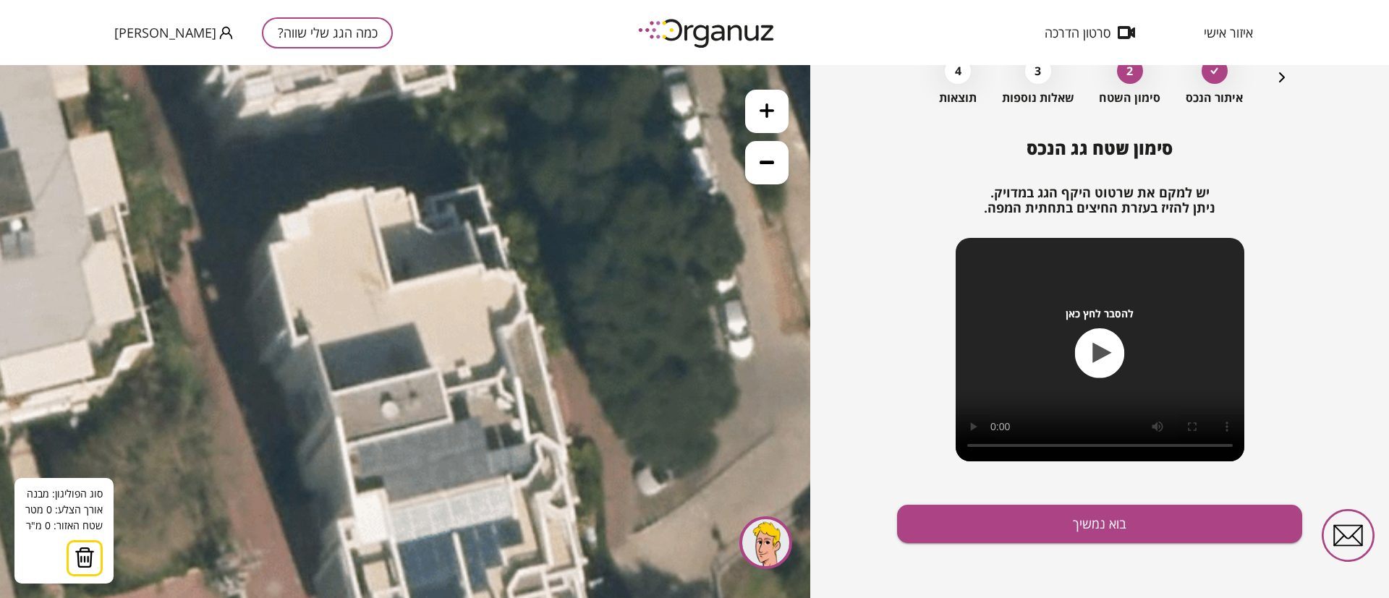
drag, startPoint x: 541, startPoint y: 370, endPoint x: 532, endPoint y: 426, distance: 56.4
click at [532, 426] on icon at bounding box center [332, 185] width 3125 height 3125
click at [770, 177] on button at bounding box center [766, 162] width 43 height 43
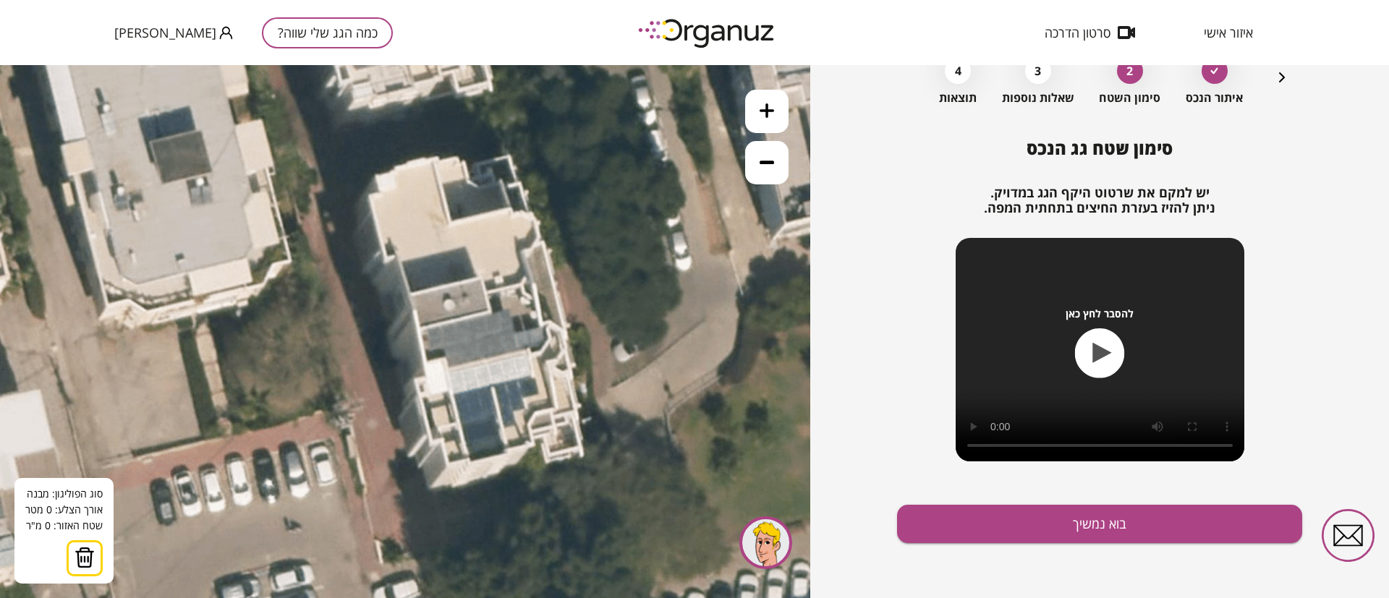
drag, startPoint x: 561, startPoint y: 395, endPoint x: 591, endPoint y: 350, distance: 53.8
click at [591, 350] on icon at bounding box center [410, 155] width 2083 height 2083
click at [432, 156] on icon at bounding box center [410, 155] width 2083 height 2083
click at [453, 221] on icon at bounding box center [410, 155] width 2083 height 2083
click at [516, 209] on polygon at bounding box center [474, 188] width 85 height 65
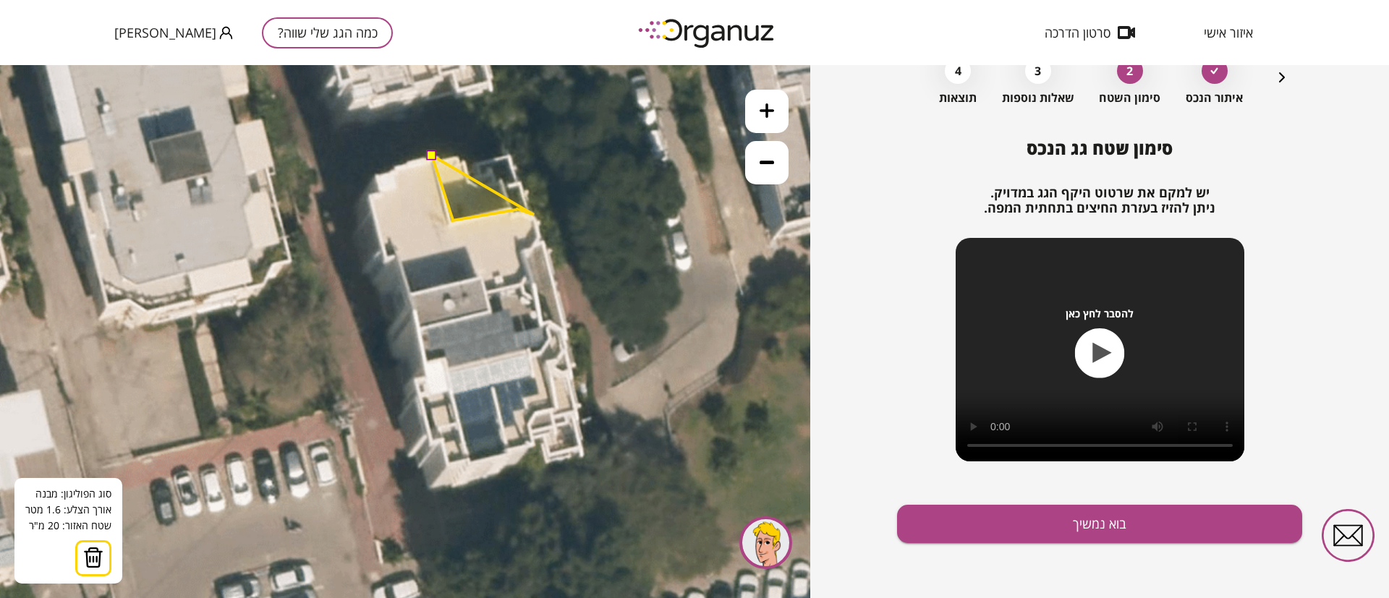
click at [534, 215] on icon at bounding box center [410, 155] width 2083 height 2083
click at [542, 230] on polygon at bounding box center [487, 193] width 110 height 75
click at [535, 246] on polygon at bounding box center [487, 201] width 110 height 90
click at [520, 250] on polygon at bounding box center [487, 203] width 110 height 94
click at [528, 276] on icon at bounding box center [410, 155] width 2083 height 2083
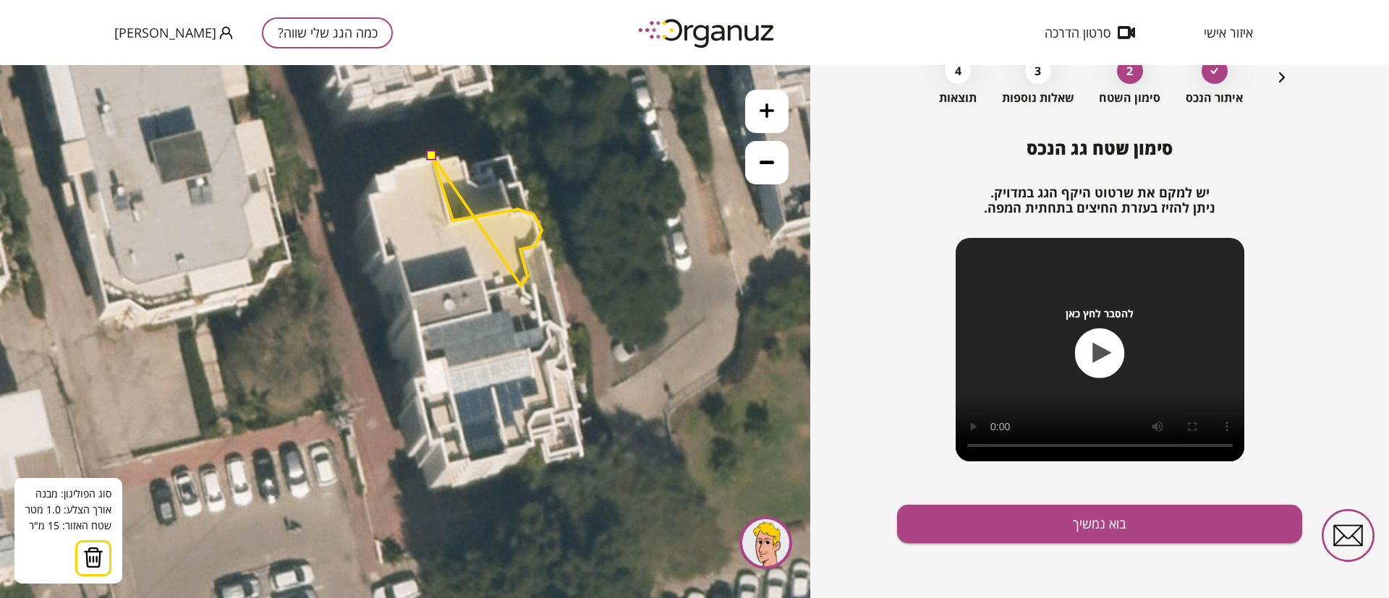
click at [522, 285] on polygon at bounding box center [487, 221] width 110 height 130
click at [489, 289] on polygon at bounding box center [487, 223] width 110 height 134
click at [482, 275] on polygon at bounding box center [487, 223] width 110 height 134
click at [407, 289] on polygon at bounding box center [474, 223] width 135 height 134
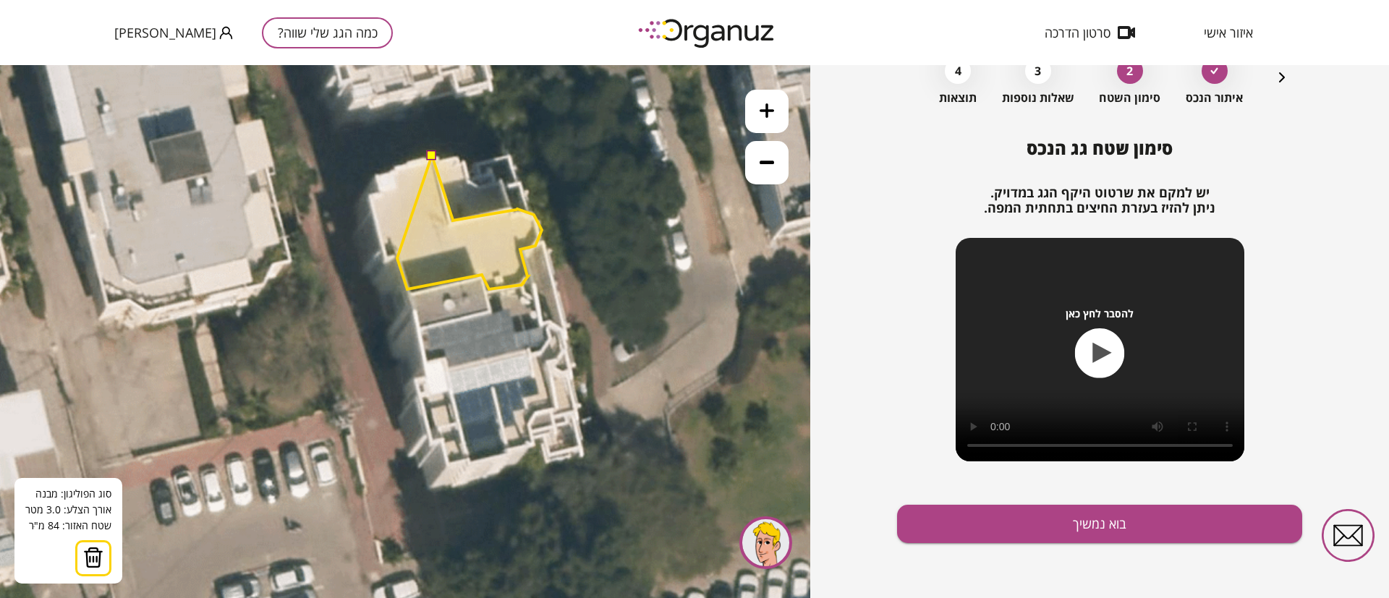
click at [397, 258] on polygon at bounding box center [469, 223] width 145 height 134
click at [384, 261] on polygon at bounding box center [463, 223] width 158 height 134
click at [367, 193] on polygon at bounding box center [454, 223] width 175 height 134
click at [381, 191] on polygon at bounding box center [454, 223] width 175 height 134
click at [378, 173] on polygon at bounding box center [454, 223] width 175 height 134
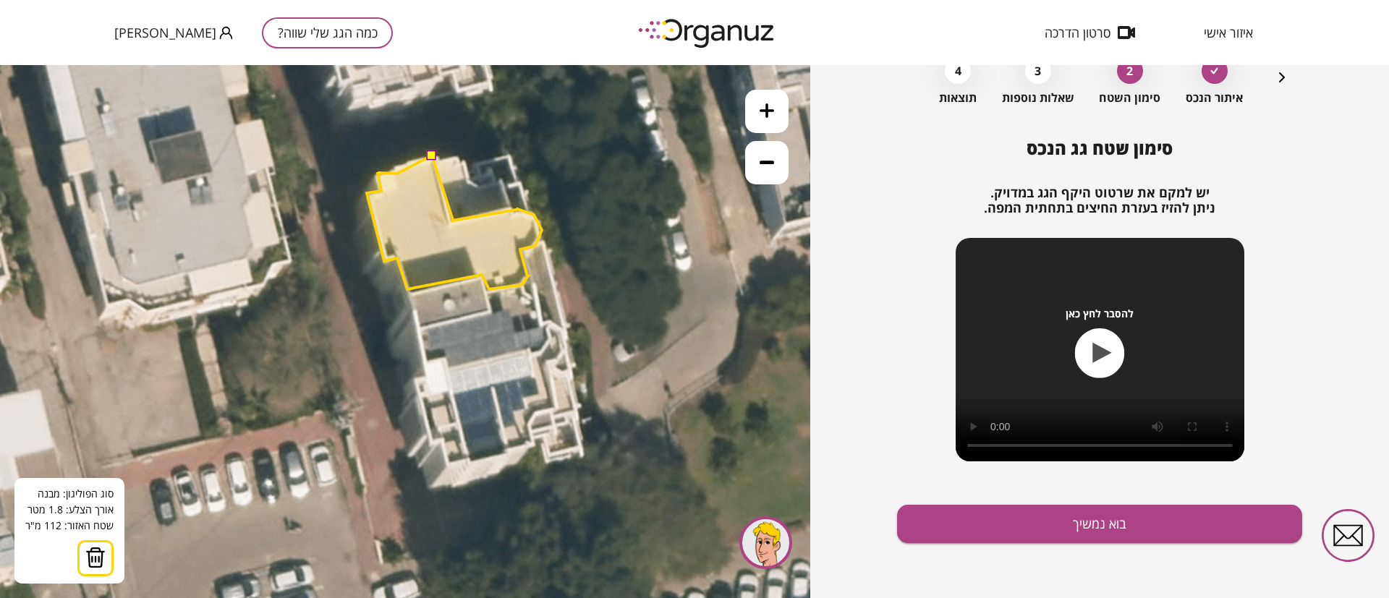
click at [397, 173] on polygon at bounding box center [454, 223] width 175 height 134
click at [404, 163] on polygon at bounding box center [454, 223] width 175 height 134
click at [399, 165] on polygon at bounding box center [454, 222] width 175 height 134
click at [424, 161] on polygon at bounding box center [454, 222] width 175 height 134
click at [433, 156] on button at bounding box center [431, 154] width 10 height 10
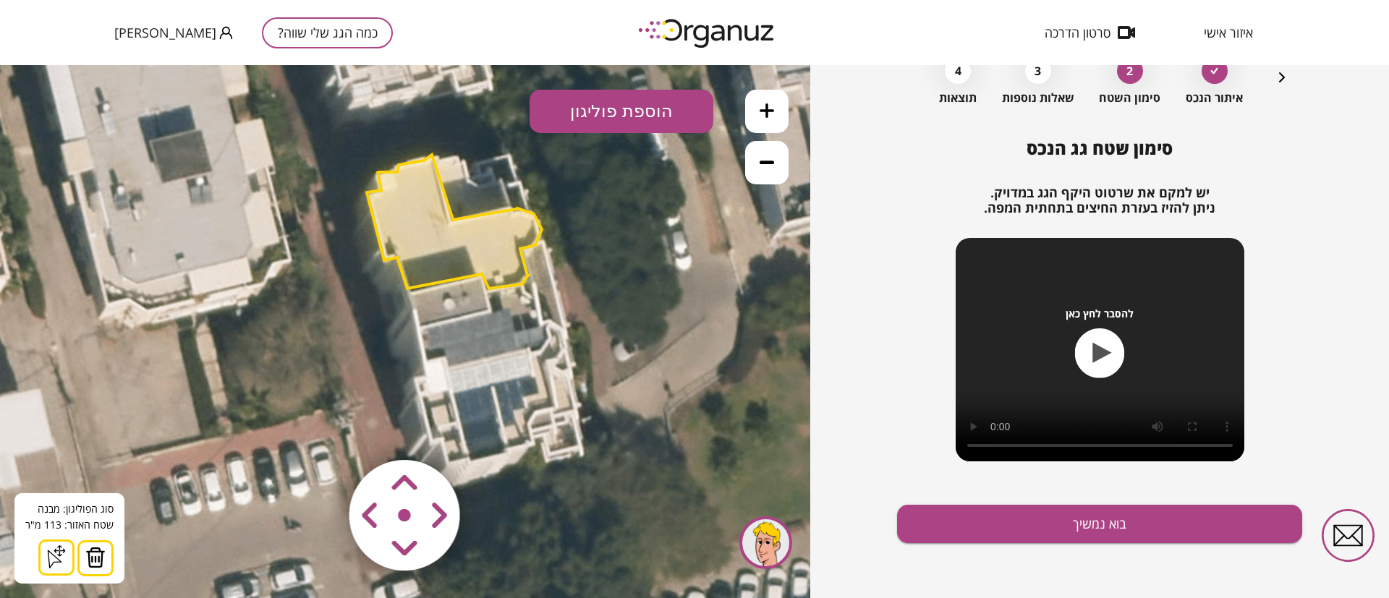
click at [470, 247] on polygon at bounding box center [454, 222] width 175 height 134
click at [646, 105] on button "הוספת פוליגון" at bounding box center [622, 111] width 184 height 43
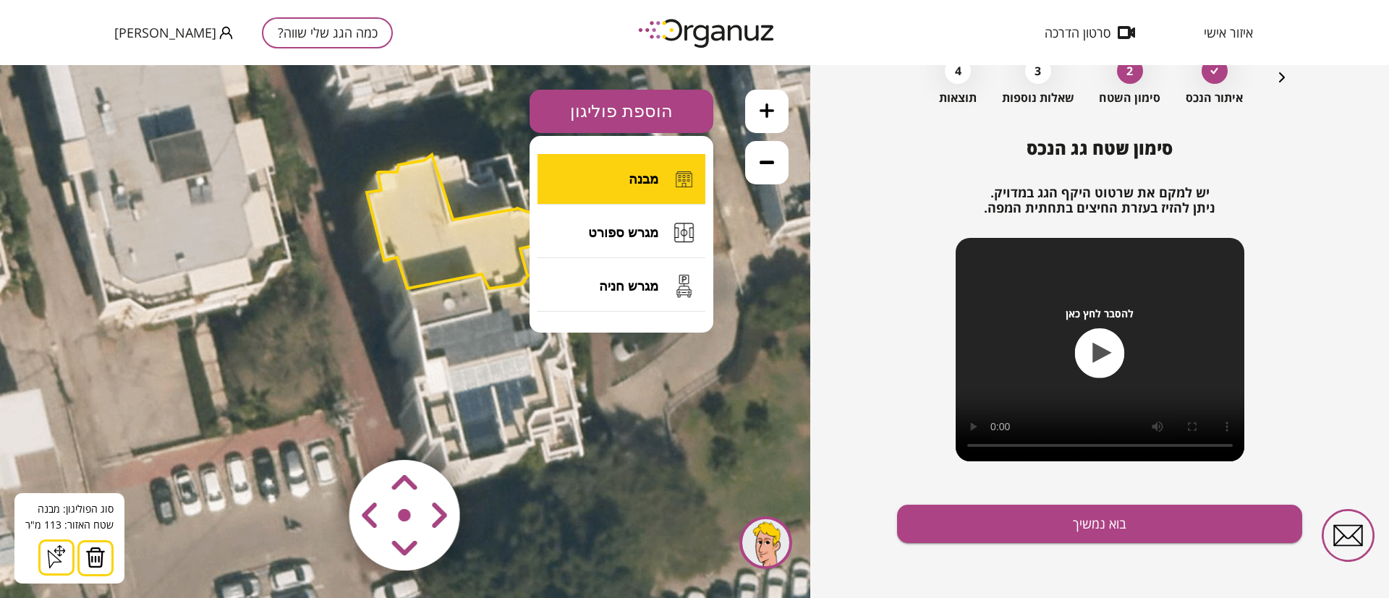
click at [651, 173] on span "מבנה" at bounding box center [644, 179] width 30 height 16
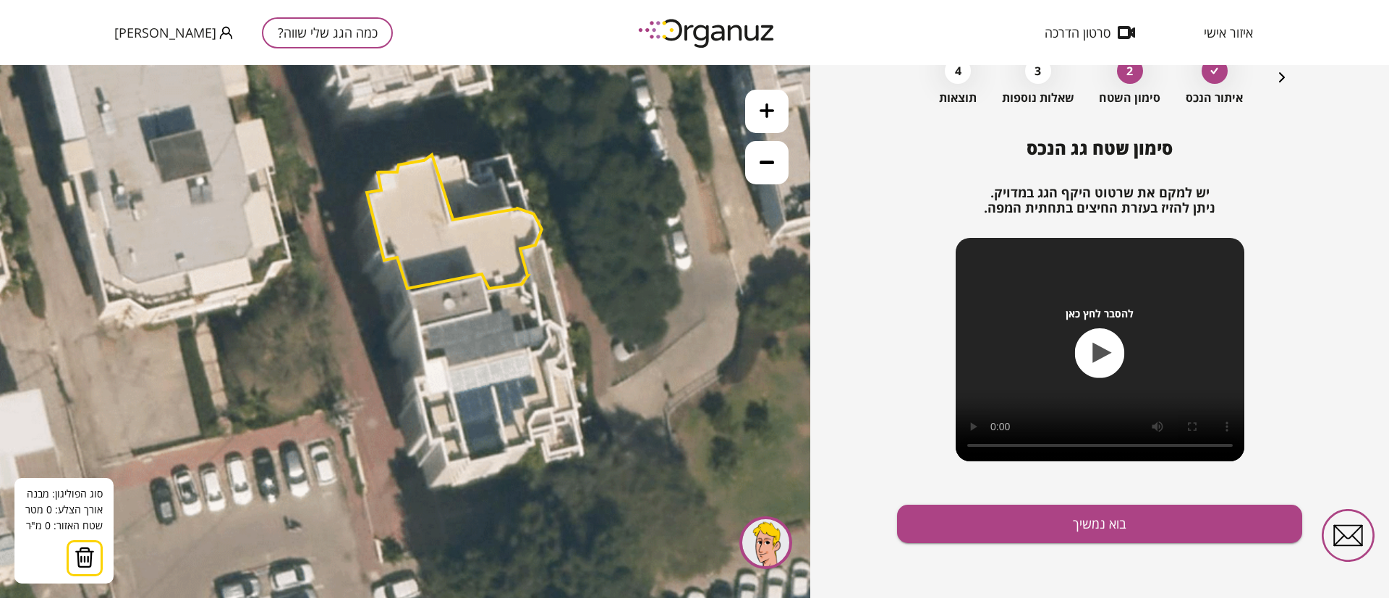
click at [437, 158] on icon at bounding box center [410, 154] width 2083 height 2083
click at [462, 154] on polygon at bounding box center [449, 156] width 25 height 4
click at [468, 179] on polygon at bounding box center [452, 166] width 31 height 25
click at [477, 187] on icon at bounding box center [410, 154] width 2083 height 2083
click at [503, 182] on polygon at bounding box center [470, 170] width 67 height 33
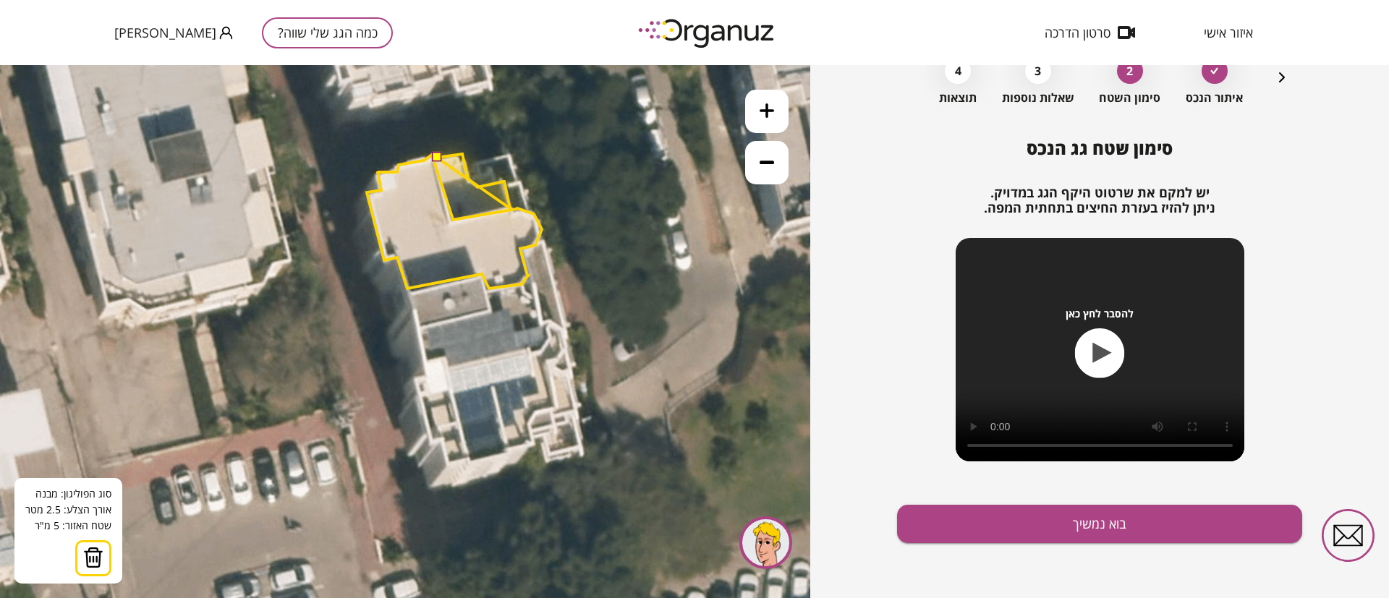
click at [510, 208] on polygon at bounding box center [473, 181] width 73 height 54
click at [448, 217] on polygon at bounding box center [473, 185] width 73 height 63
click at [434, 155] on button at bounding box center [436, 157] width 10 height 10
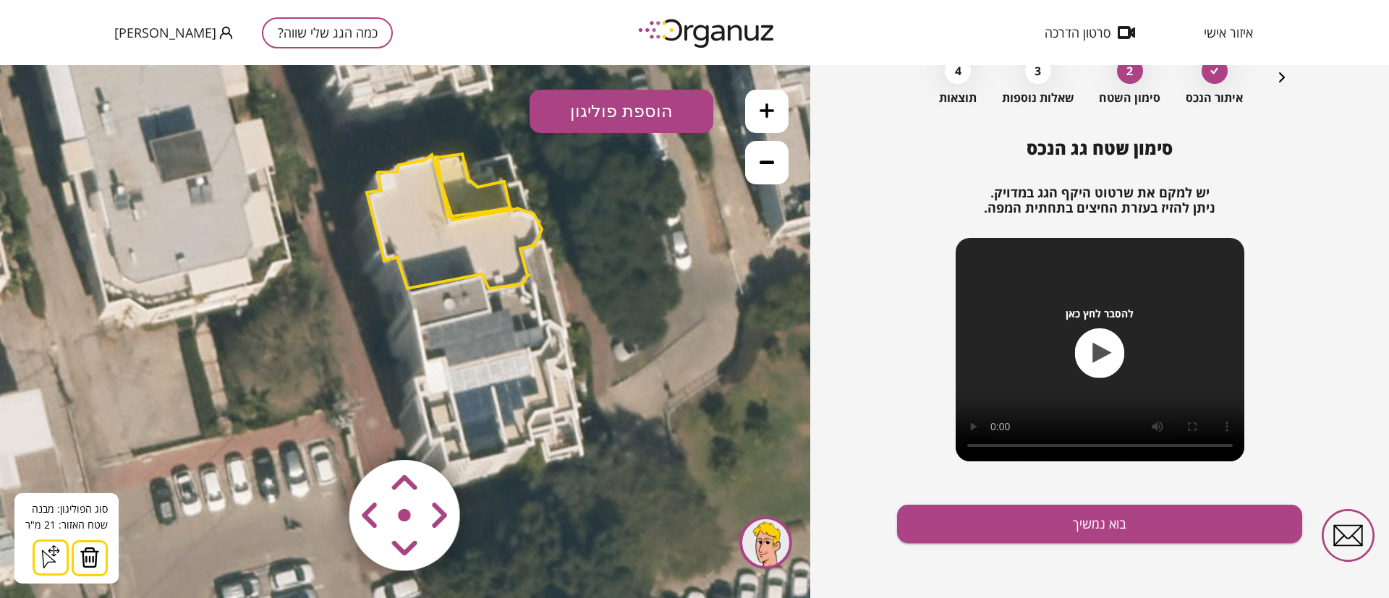
click at [635, 101] on button "הוספת פוליגון" at bounding box center [622, 111] width 184 height 43
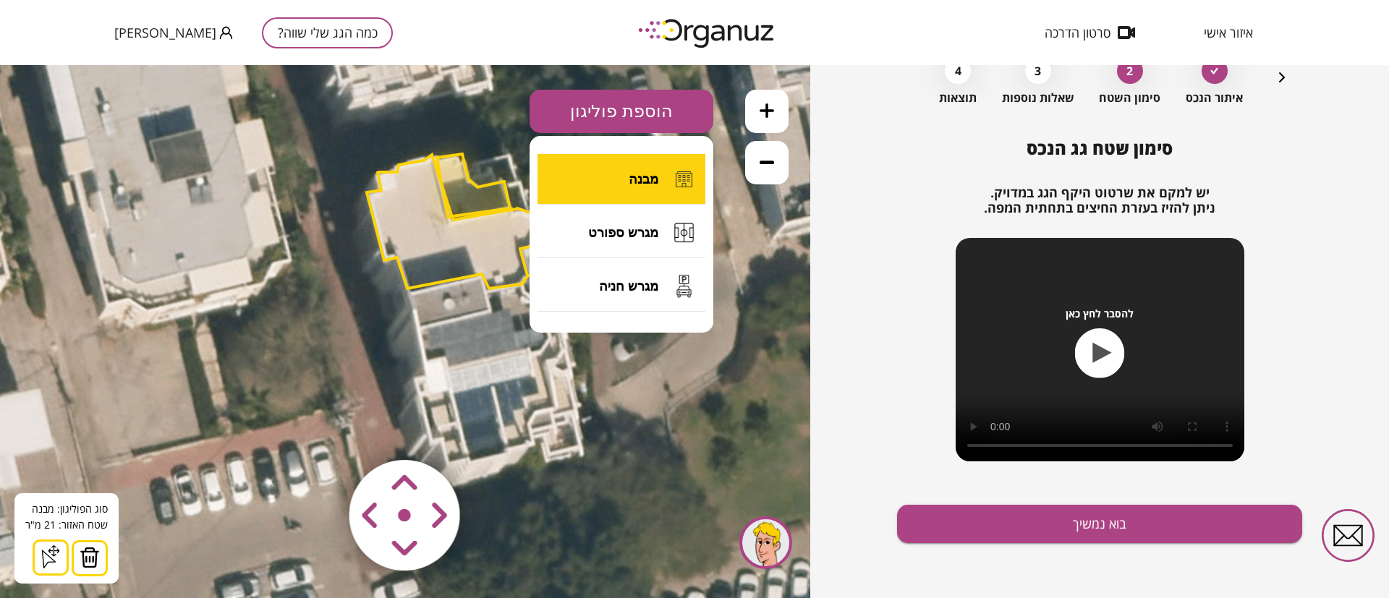
click at [650, 158] on button "מבנה" at bounding box center [621, 179] width 168 height 51
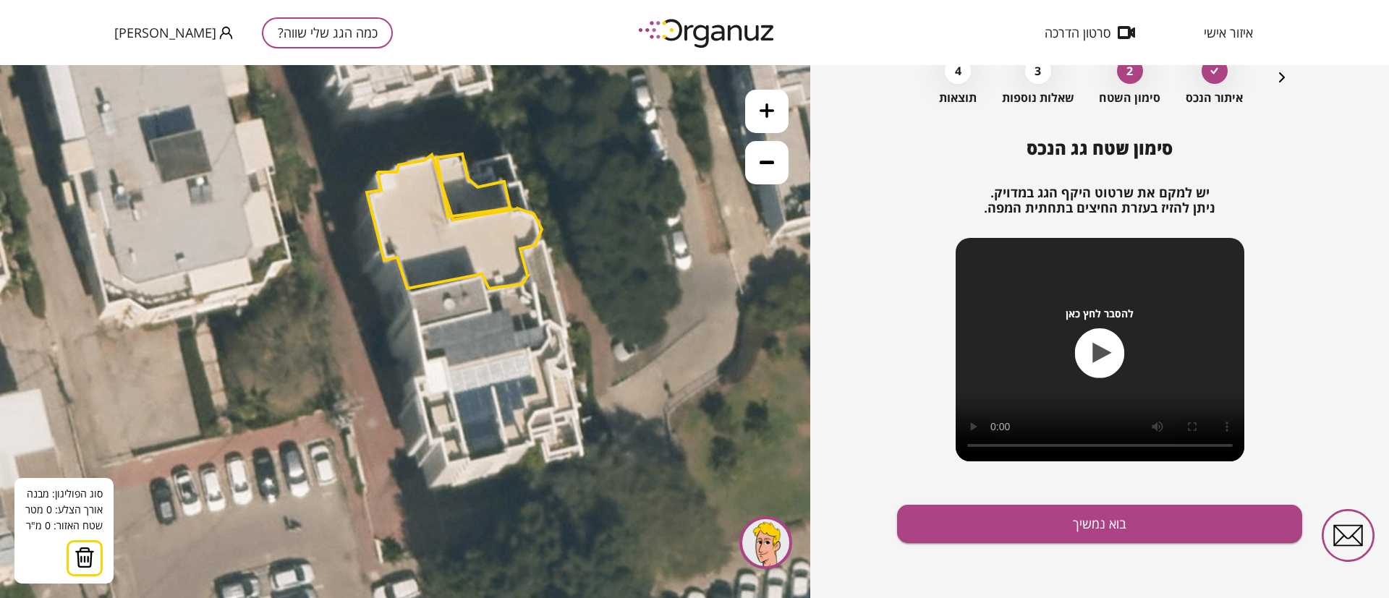
click at [759, 159] on button at bounding box center [766, 162] width 43 height 43
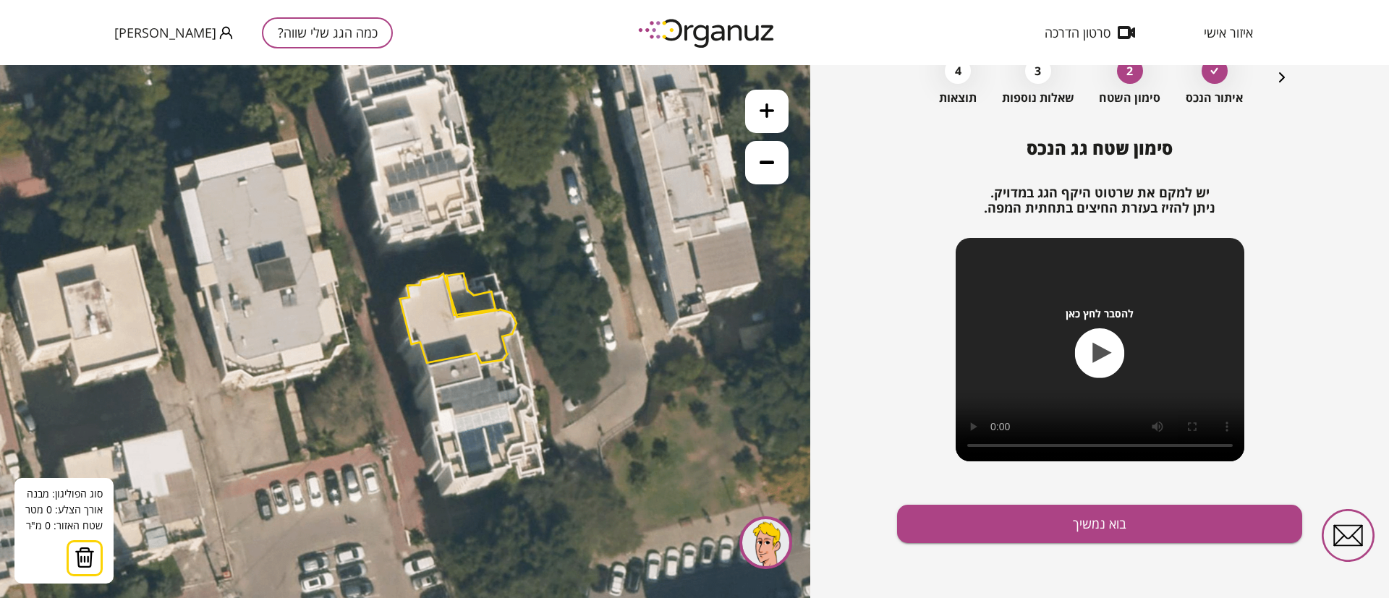
drag, startPoint x: 707, startPoint y: 219, endPoint x: 727, endPoint y: 279, distance: 63.4
click at [727, 279] on icon at bounding box center [429, 274] width 1389 height 1389
